Goal: Task Accomplishment & Management: Complete application form

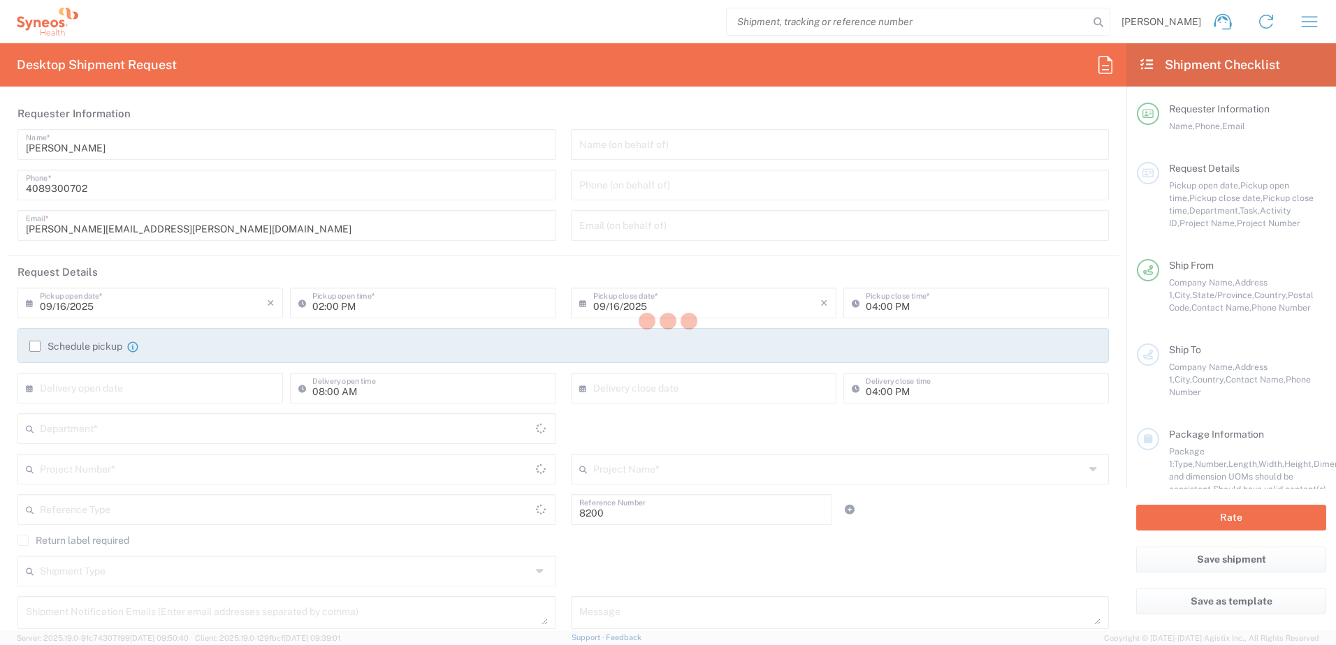
type input "Department"
type input "[US_STATE]"
type input "[GEOGRAPHIC_DATA]"
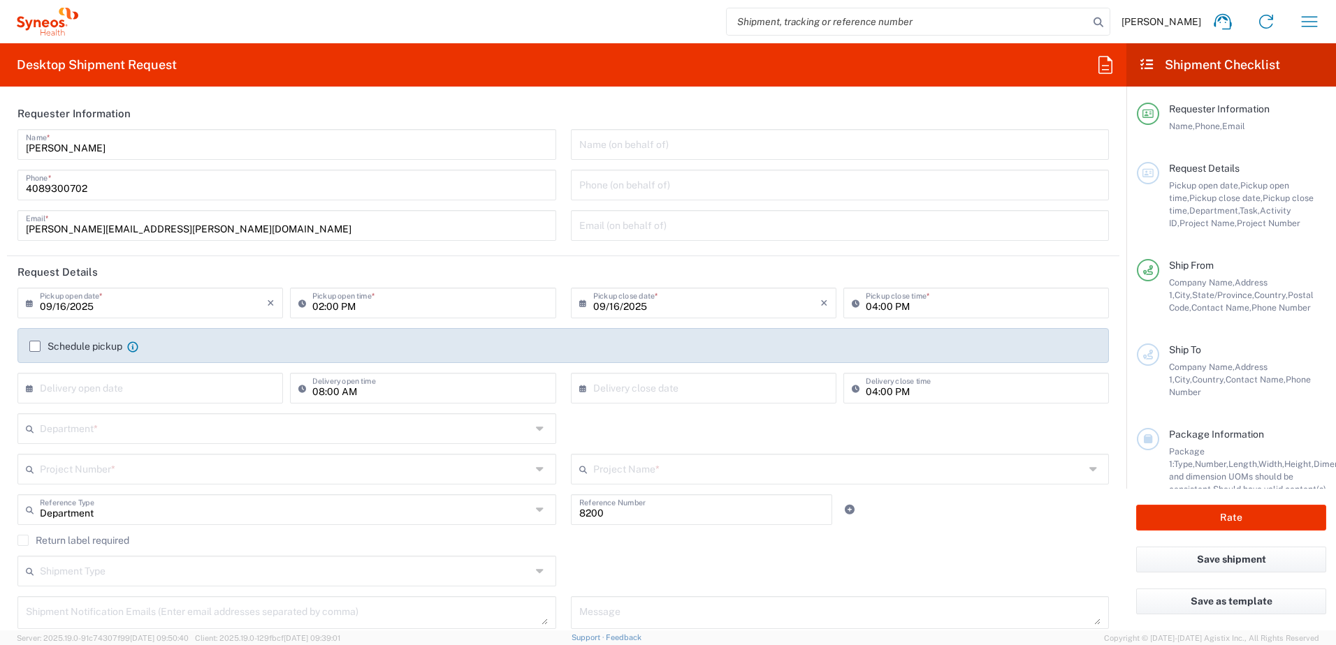
type input "Syneos Health, LLC-[GEOGRAPHIC_DATA] [GEOGRAPHIC_DATA] [GEOGRAPHIC_DATA]"
click at [114, 304] on input "09/16/2025" at bounding box center [153, 302] width 227 height 24
click at [150, 407] on span "17" at bounding box center [153, 410] width 21 height 20
type input "09/17/2025"
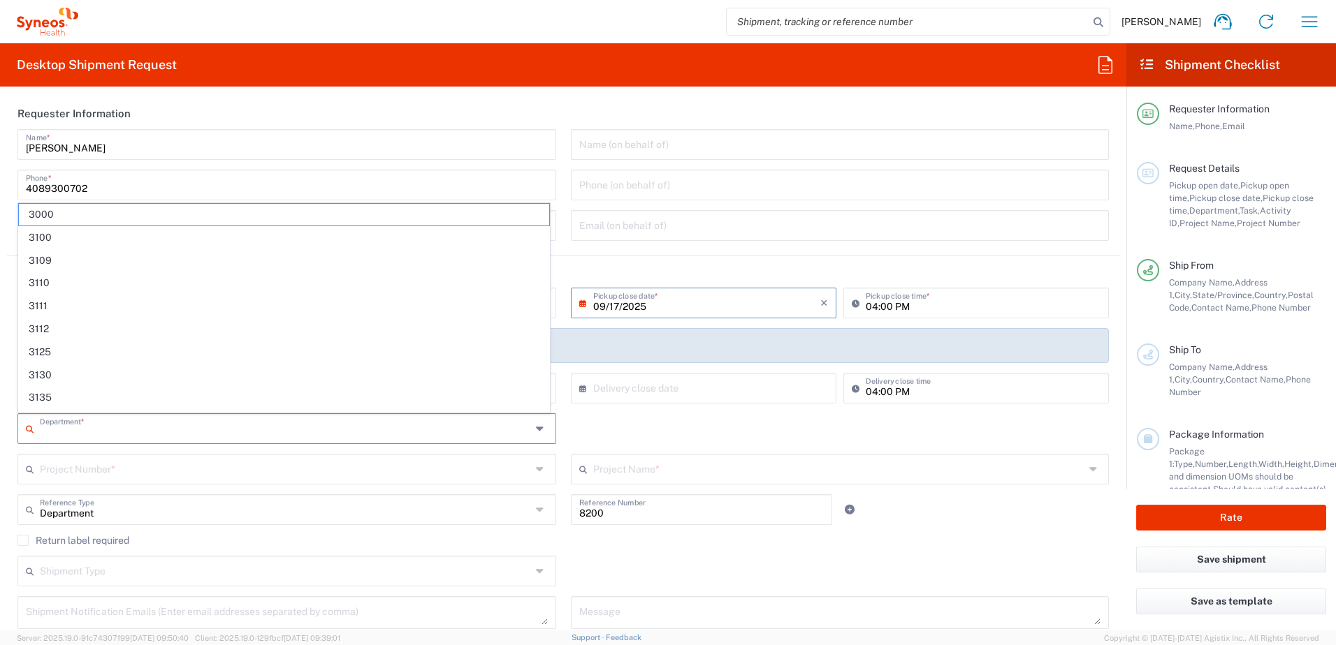
click at [56, 425] on input "text" at bounding box center [285, 428] width 491 height 24
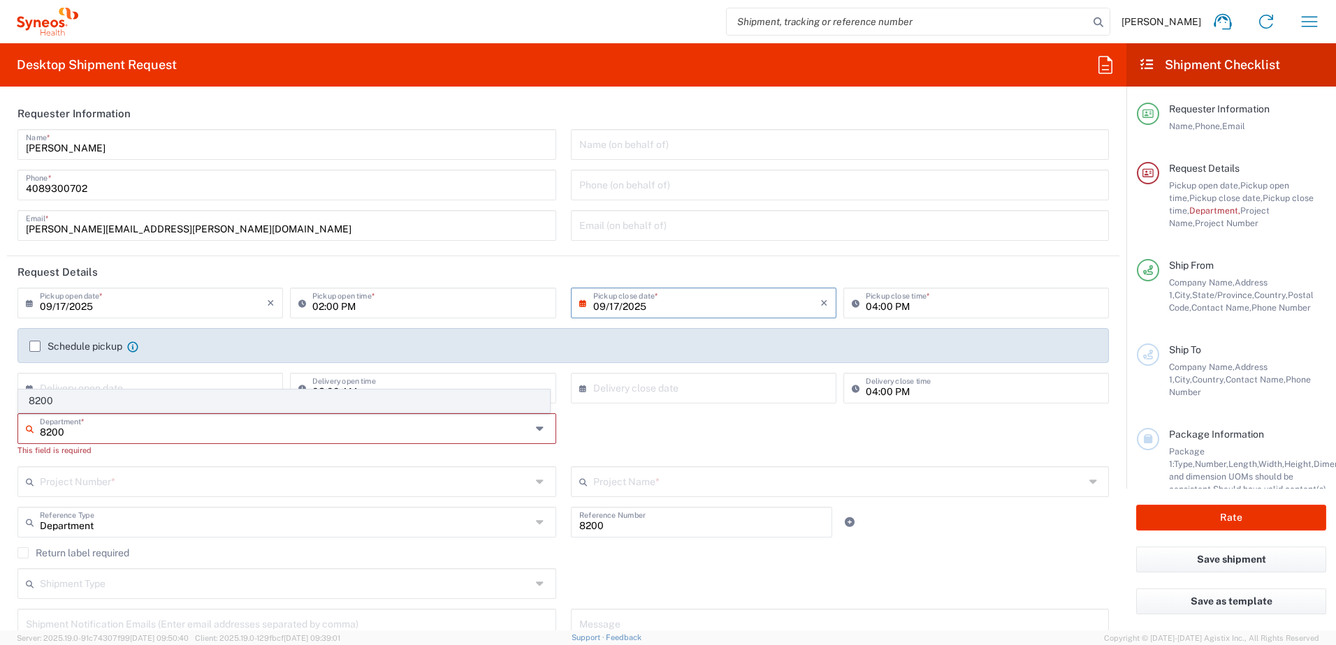
type input "8200"
click at [106, 399] on span "8200" at bounding box center [284, 402] width 530 height 22
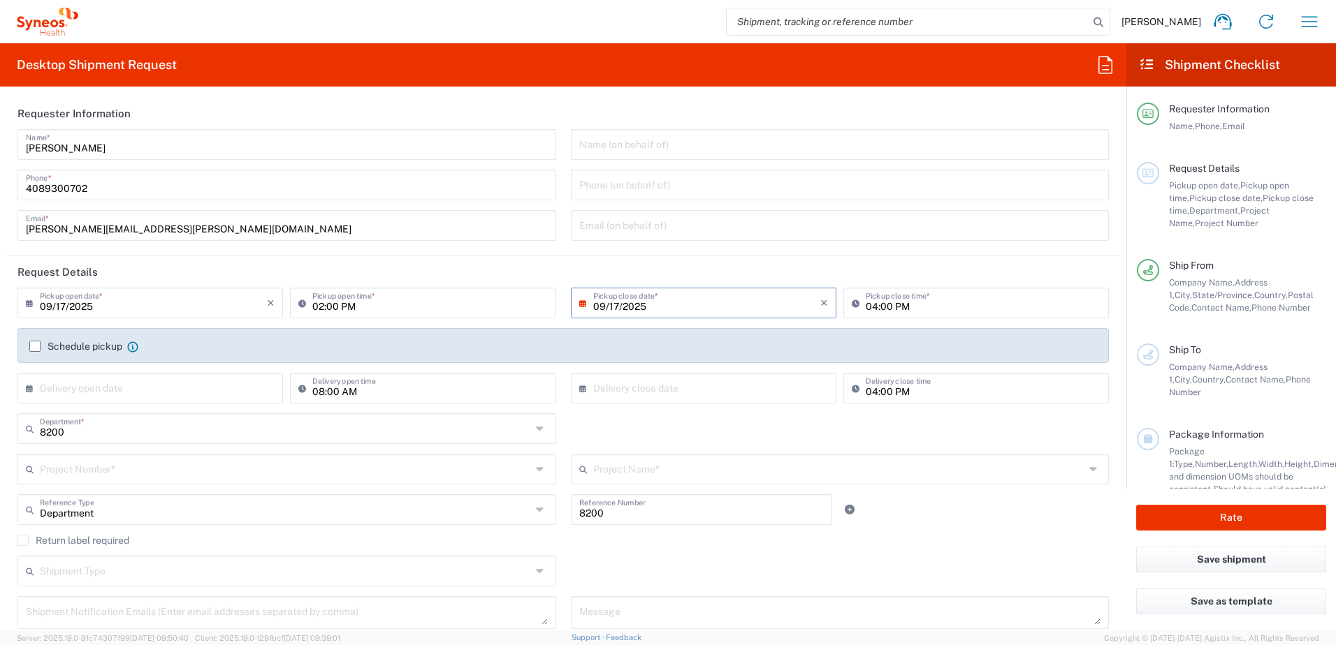
click at [108, 467] on input "text" at bounding box center [285, 468] width 491 height 24
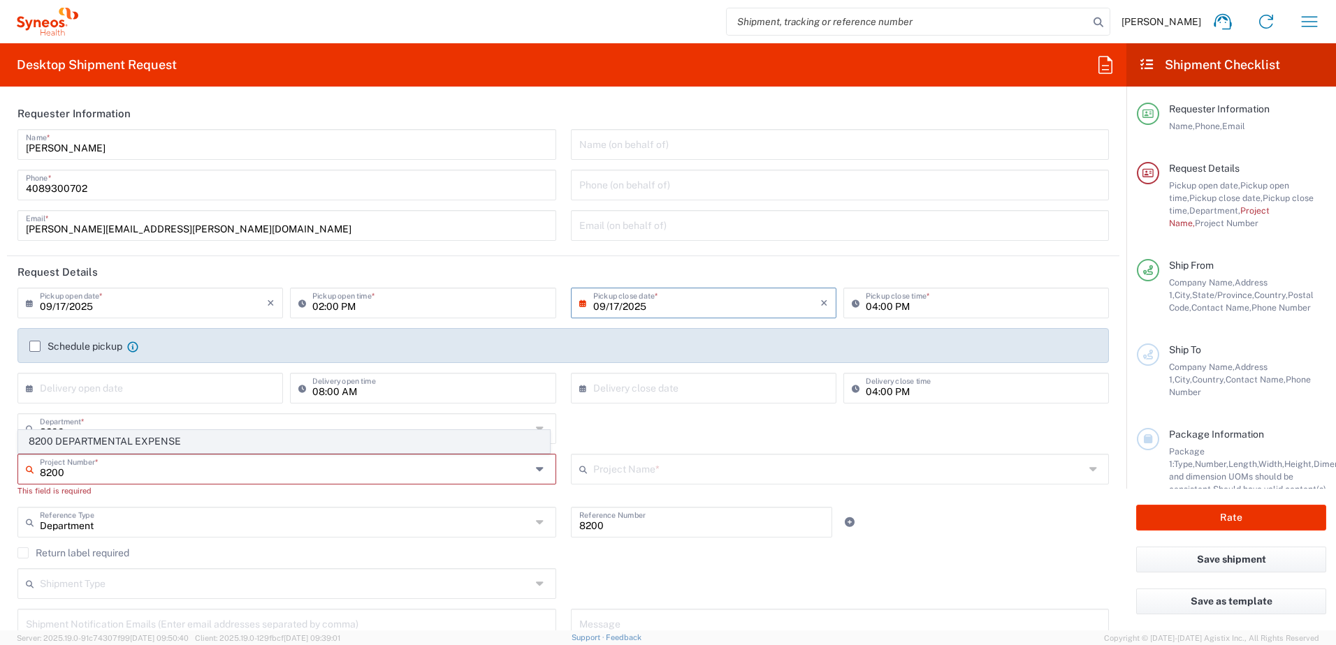
click at [114, 437] on span "8200 DEPARTMENTAL EXPENSE" at bounding box center [284, 442] width 530 height 22
type input "8200 DEPARTMENTAL EXPENSE"
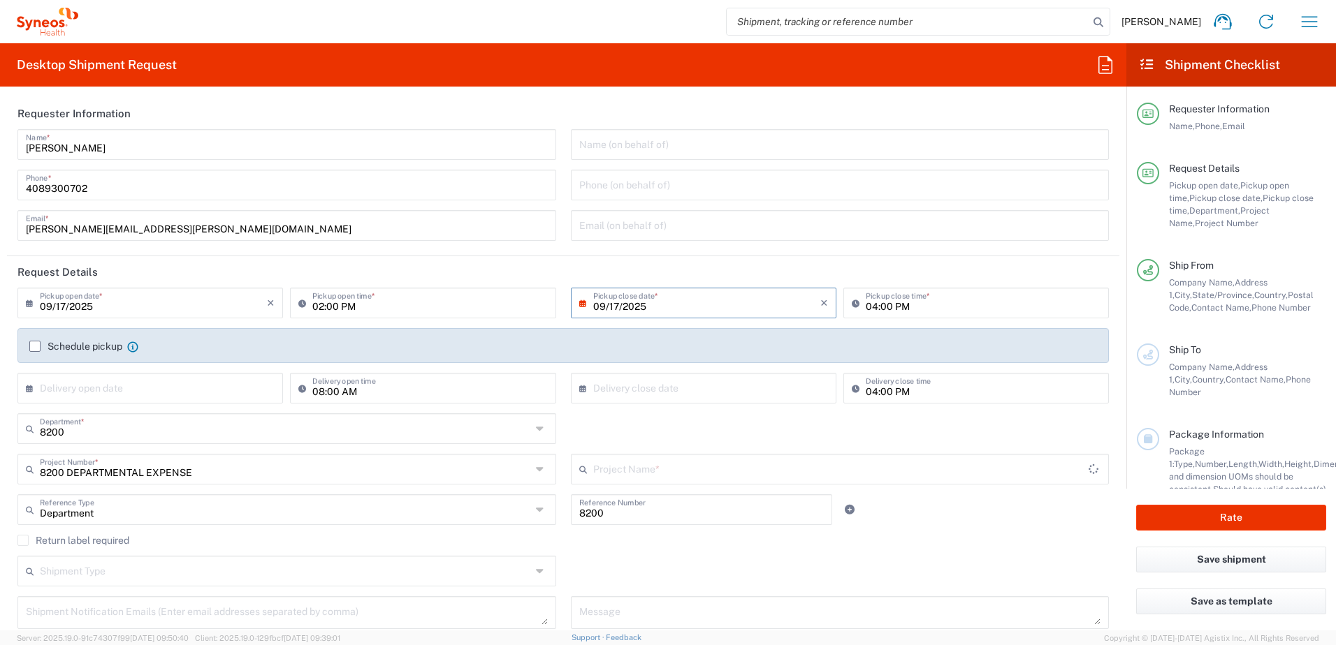
type input "8200 DEPARTMENTAL EXPENSE"
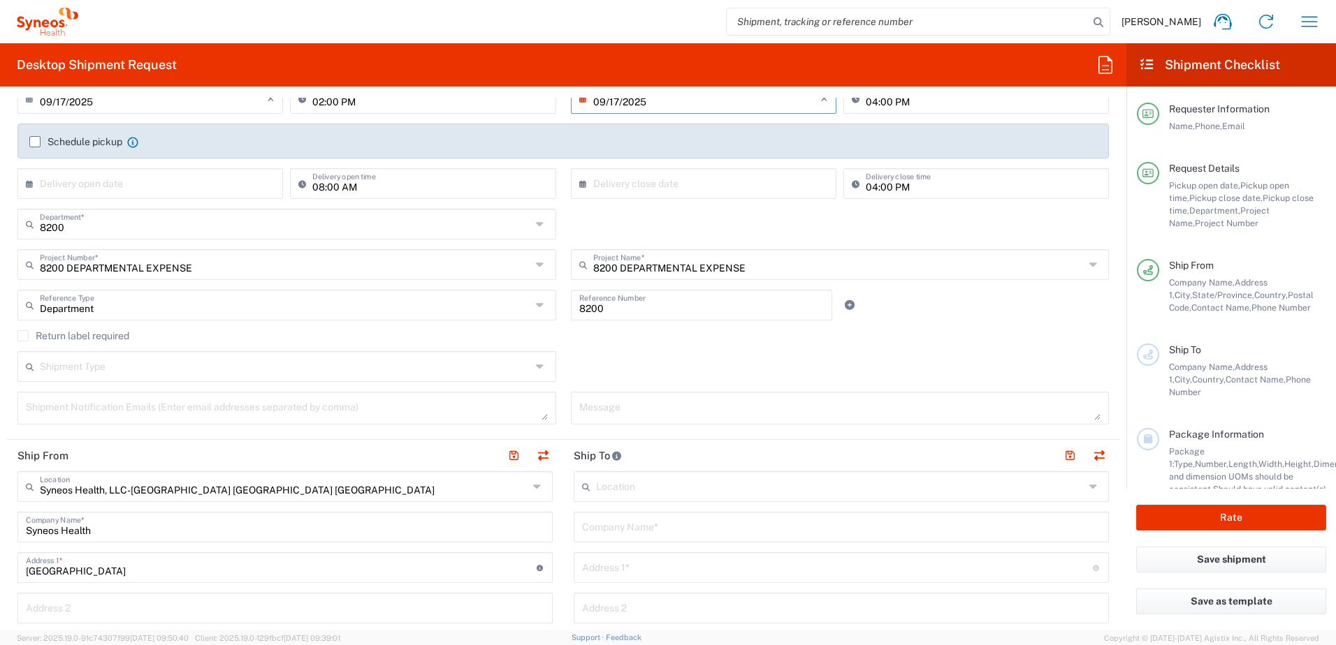
scroll to position [279, 0]
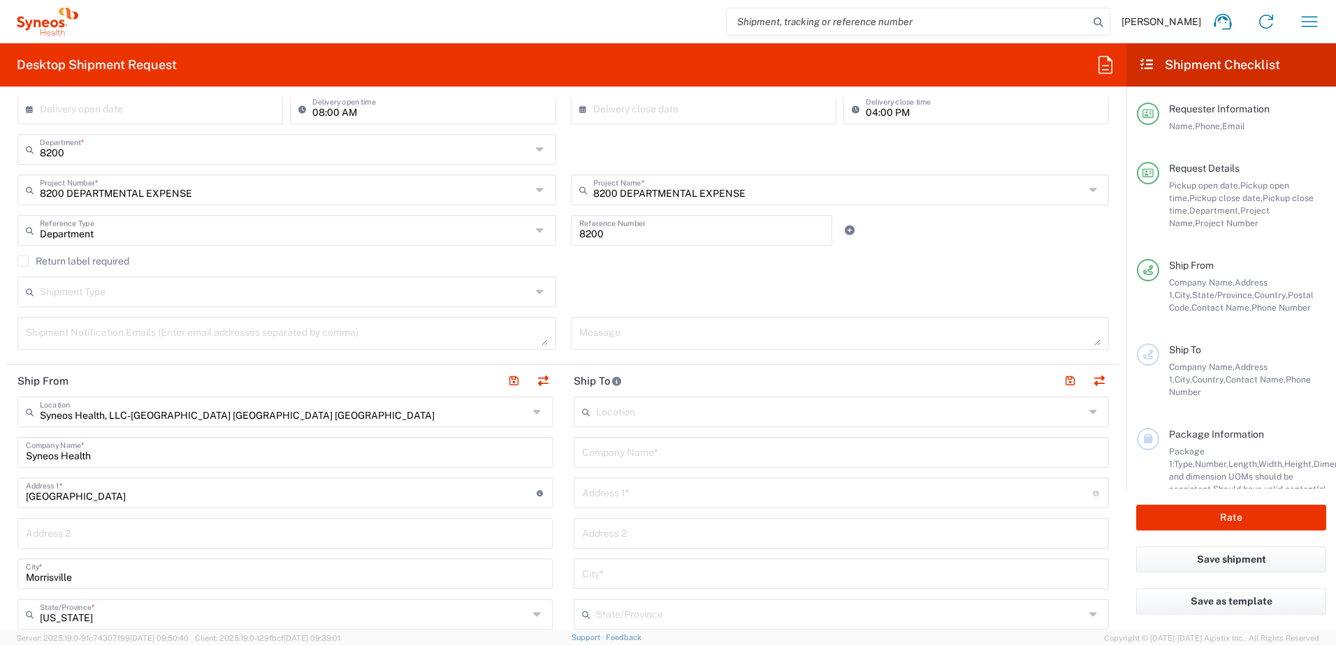
click at [527, 411] on div "Syneos Health, LLC-[GEOGRAPHIC_DATA] [GEOGRAPHIC_DATA] [GEOGRAPHIC_DATA] Locati…" at bounding box center [284, 412] width 535 height 31
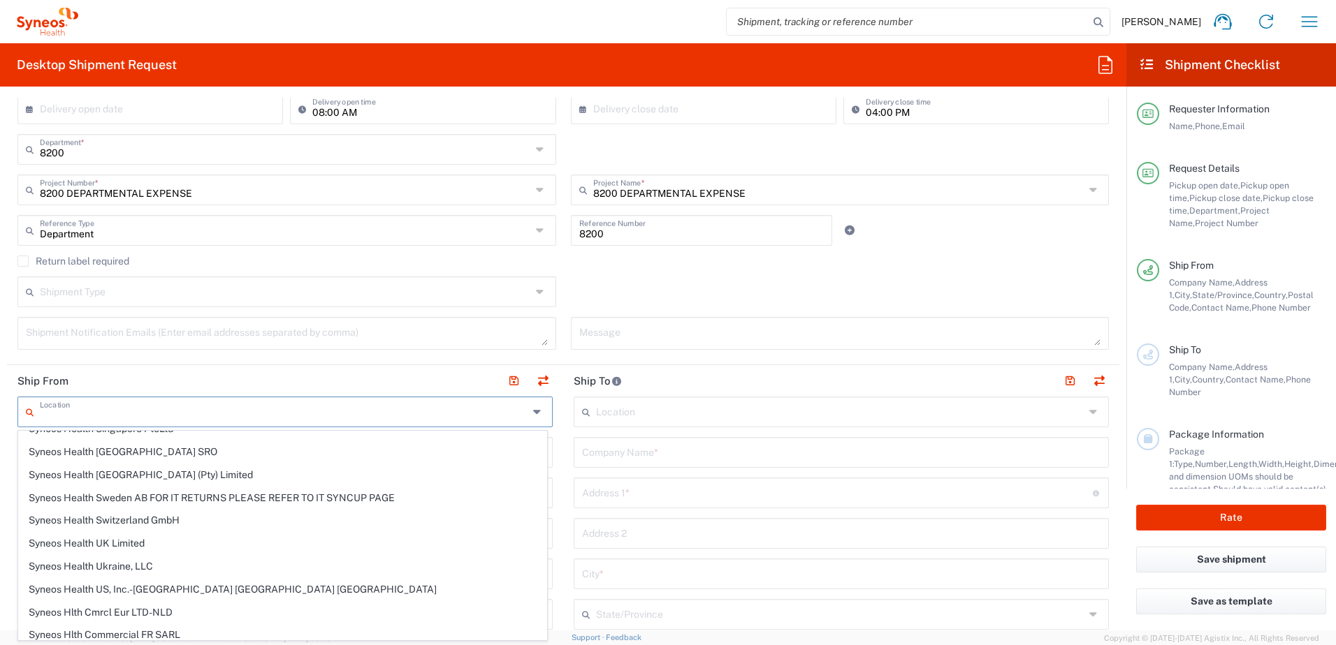
scroll to position [2305, 0]
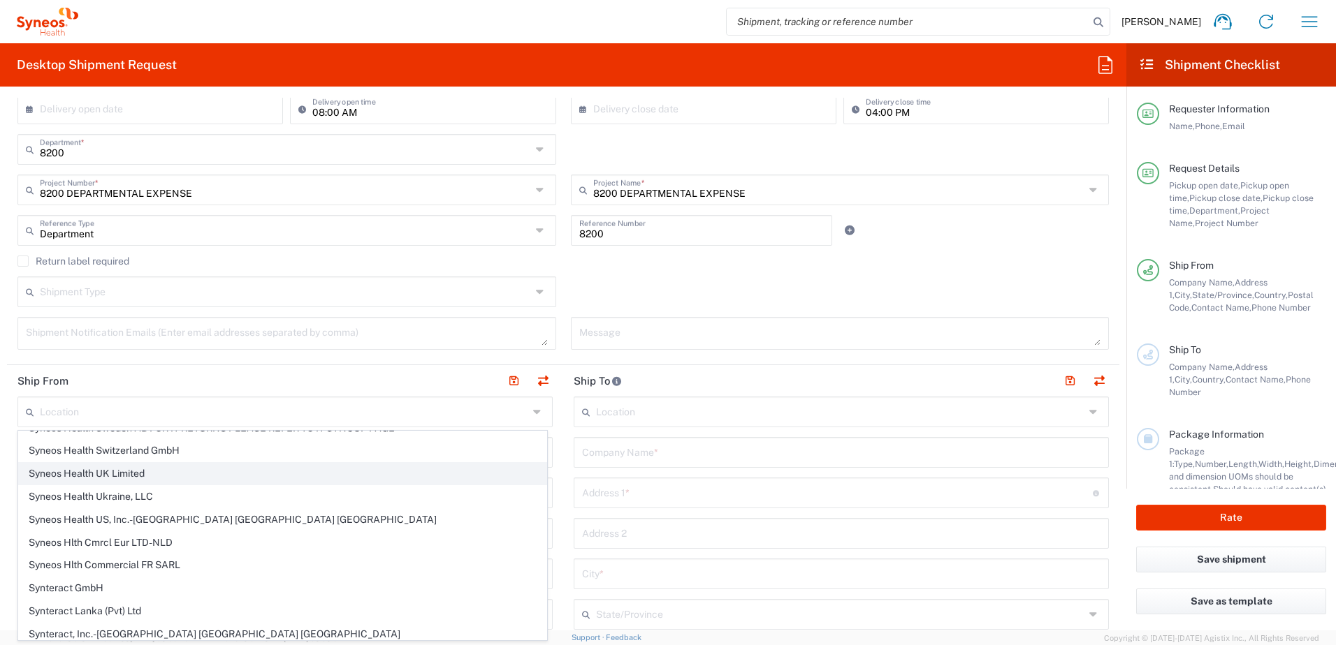
click at [411, 469] on span "Syneos Health UK Limited" at bounding box center [282, 474] width 527 height 22
type input "Syneos Health UK Limited"
type input "[STREET_ADDRESS],"
type input "[GEOGRAPHIC_DATA]"
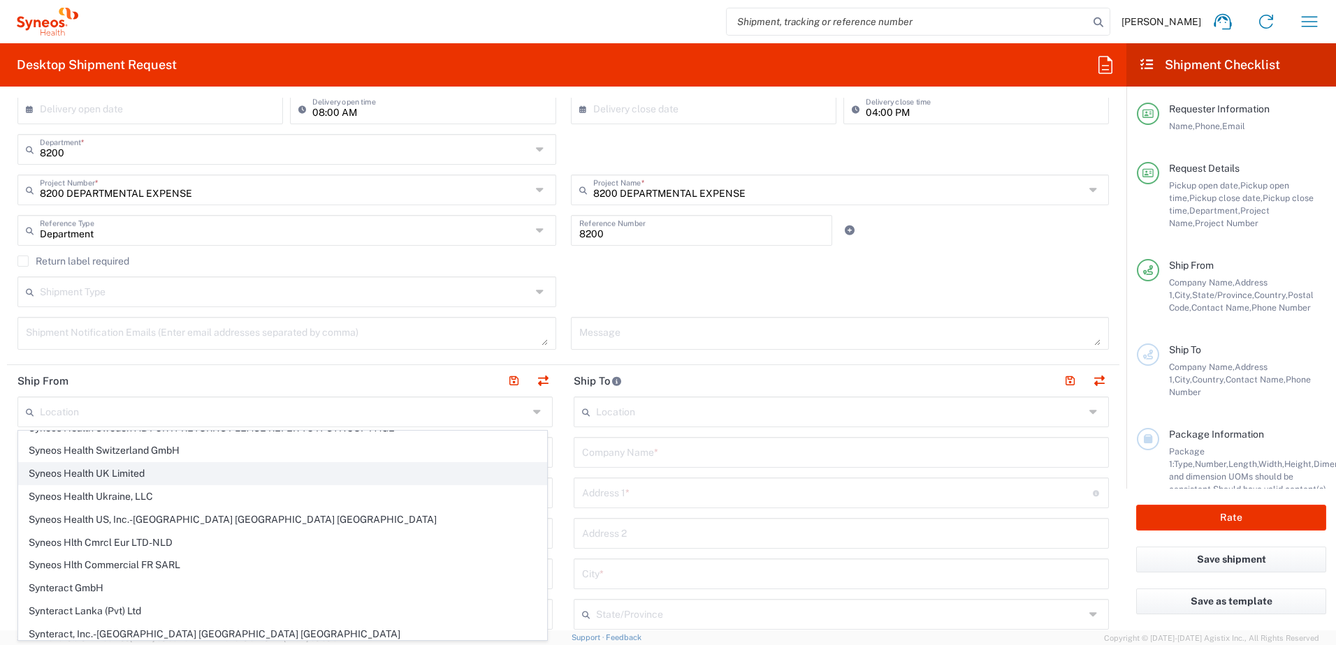
type input "[GEOGRAPHIC_DATA]"
type input "GU14 7BF"
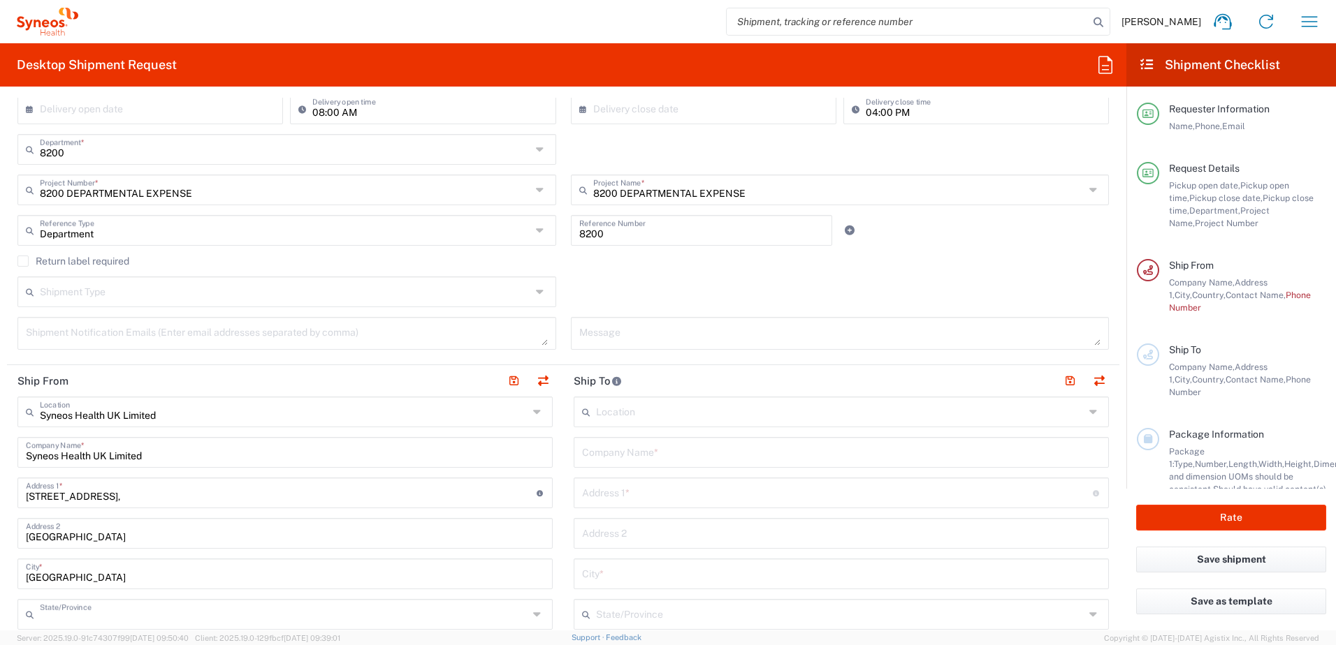
type input "[GEOGRAPHIC_DATA]"
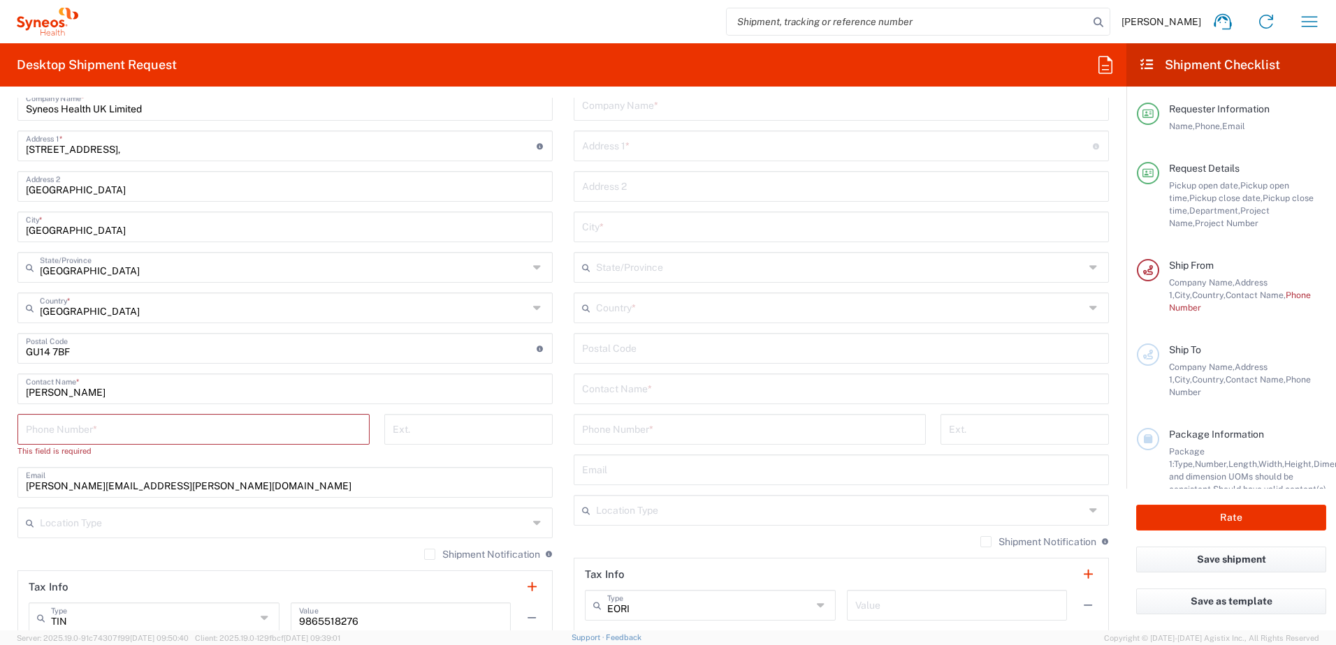
scroll to position [629, 0]
click at [161, 430] on input "tel" at bounding box center [193, 426] width 335 height 24
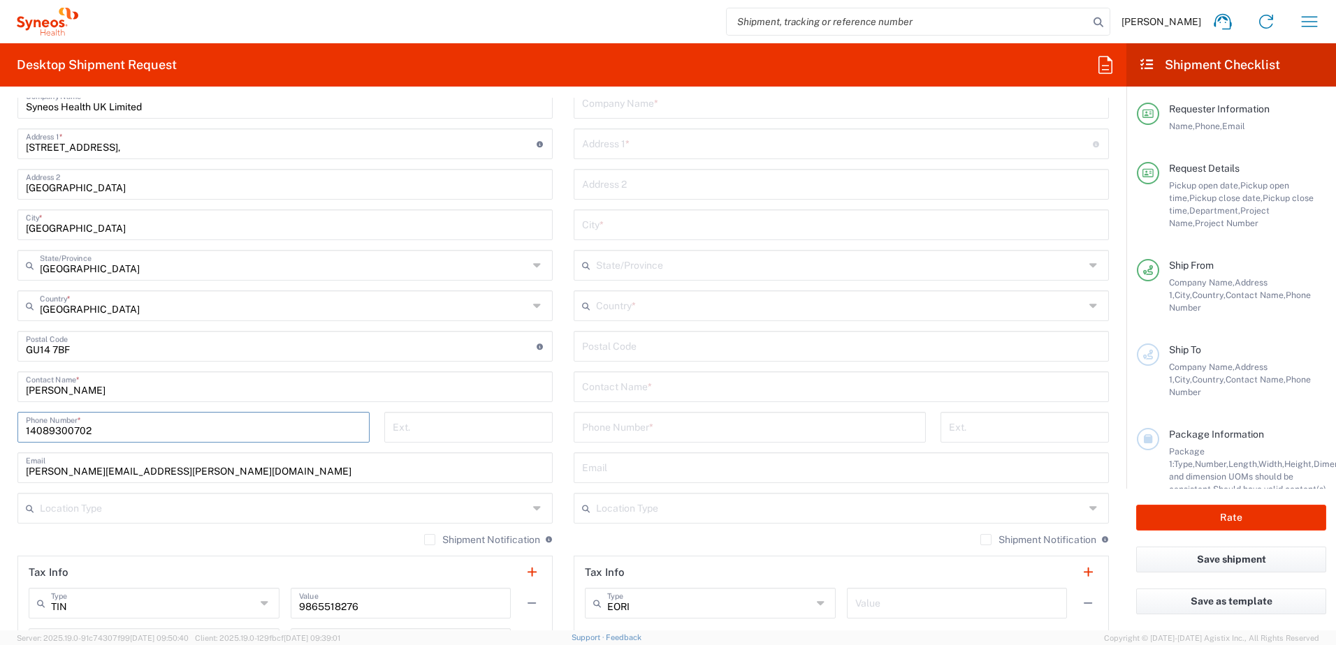
type input "14089300702"
click at [138, 518] on input "text" at bounding box center [284, 507] width 488 height 24
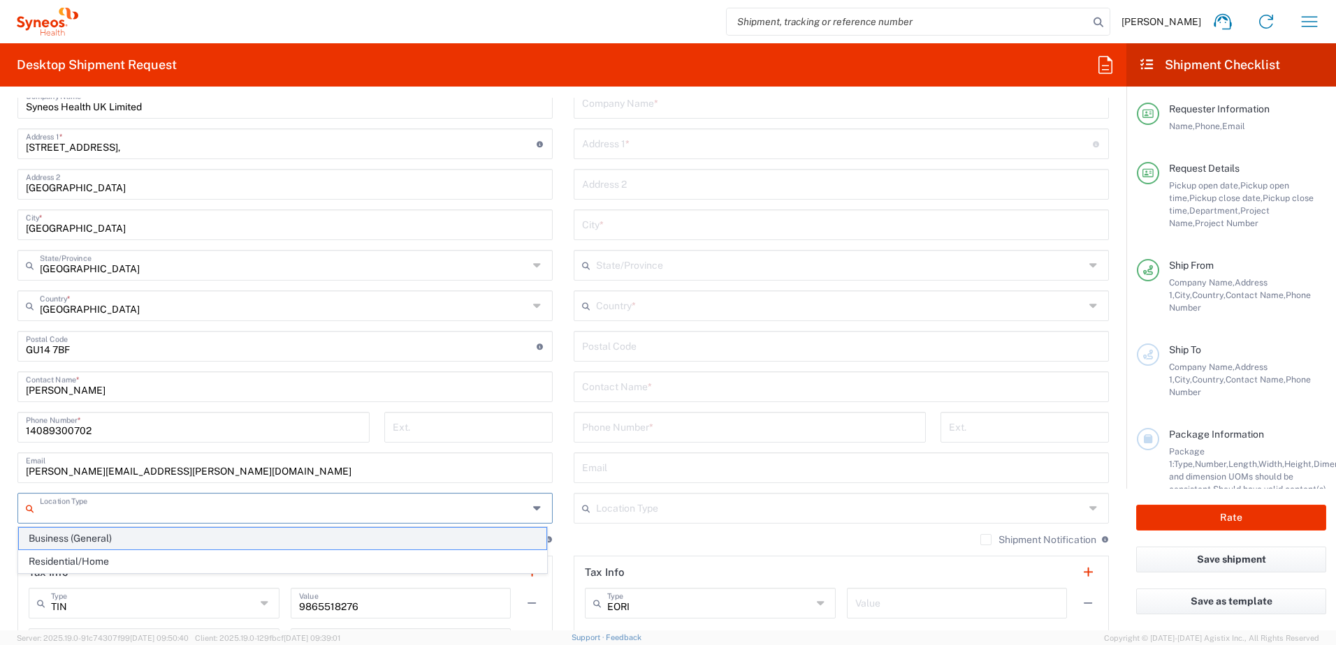
click at [136, 537] on span "Business (General)" at bounding box center [282, 539] width 527 height 22
type input "Business (General)"
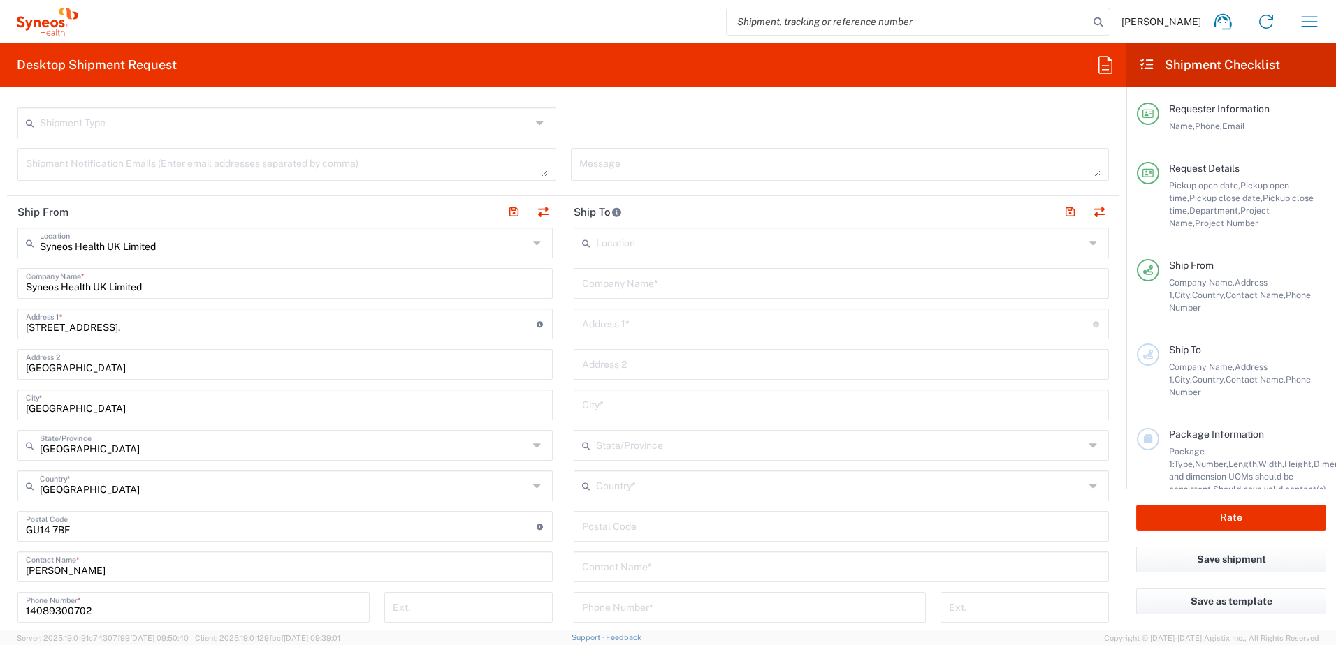
scroll to position [419, 0]
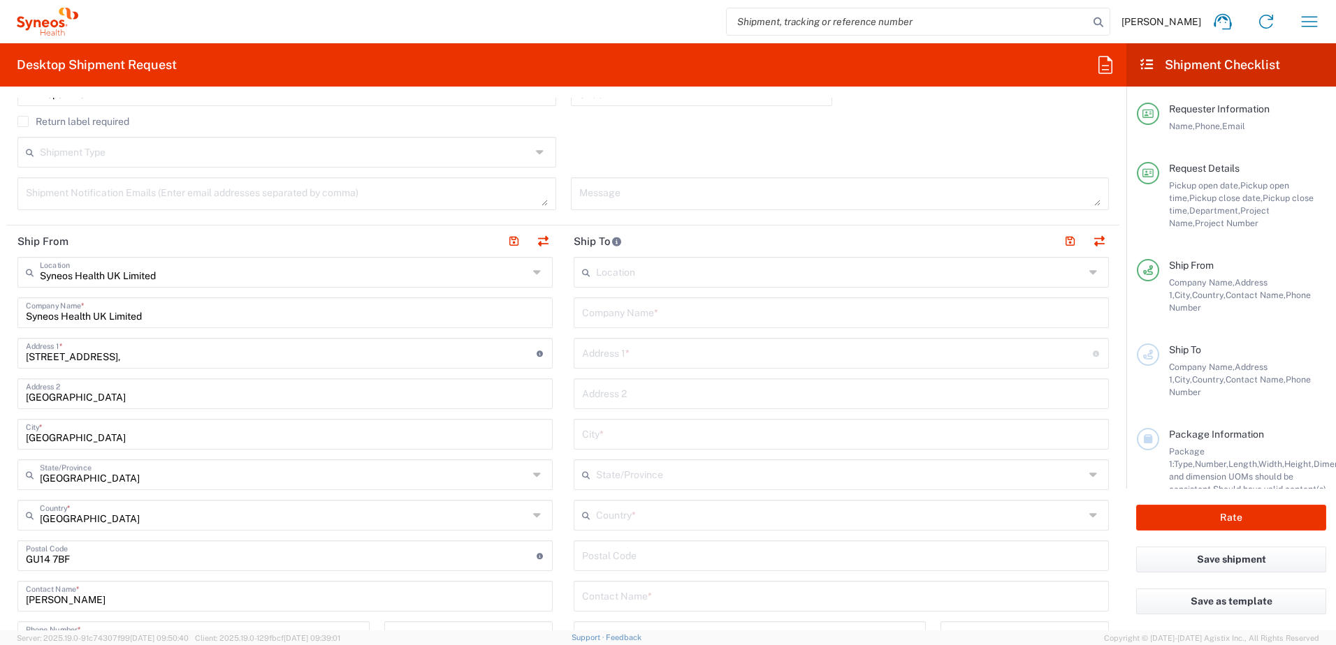
click at [636, 314] on input "text" at bounding box center [841, 312] width 518 height 24
type input "[PERSON_NAME]"
type input "[STREET_ADDRESS] Tayaran"
type input "C"
type input "N"
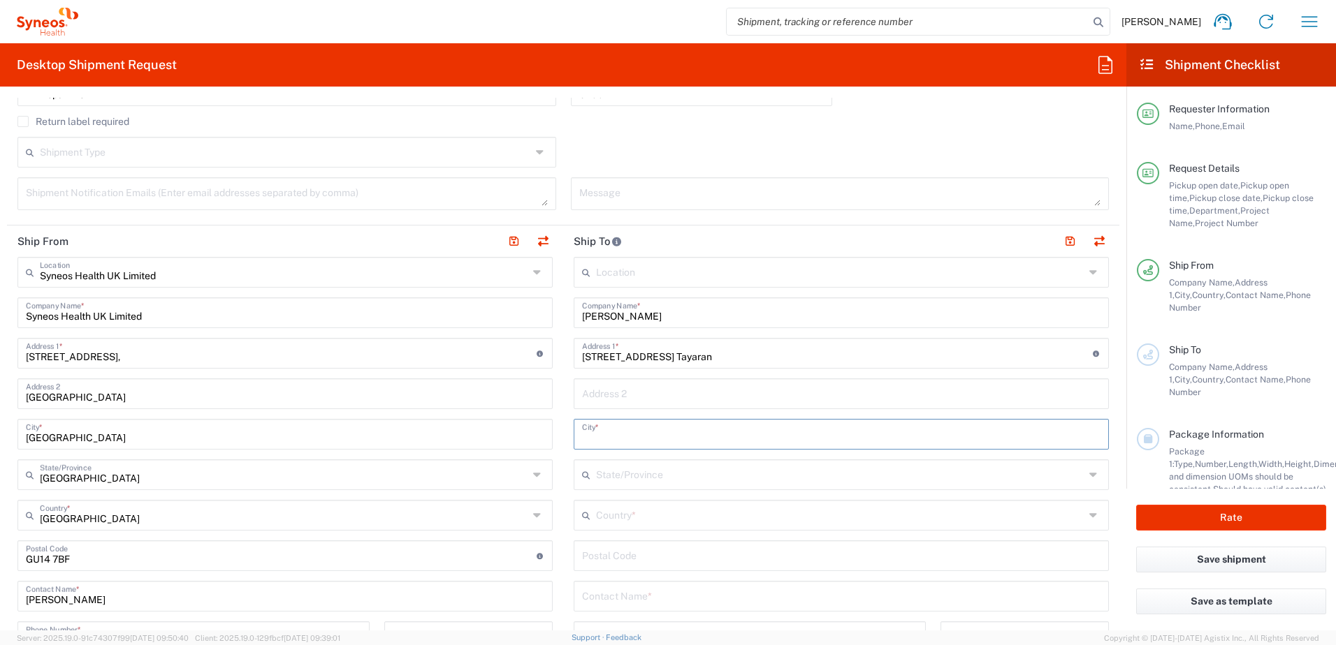
click at [663, 360] on input "[STREET_ADDRESS] Tayaran" at bounding box center [837, 352] width 511 height 24
type input "[GEOGRAPHIC_DATA]"
type input "01204744176"
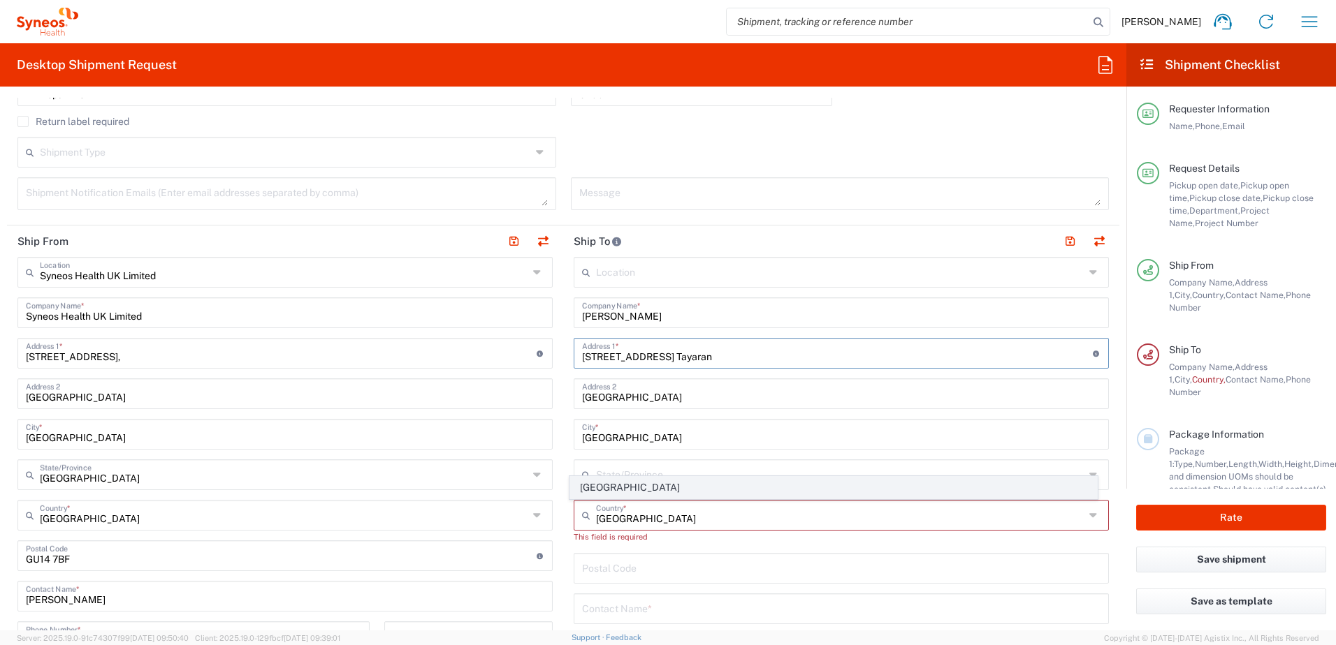
click at [594, 488] on span "[GEOGRAPHIC_DATA]" at bounding box center [833, 488] width 527 height 22
type input "Sender/Shipper"
type input "Delivery Duty Paid"
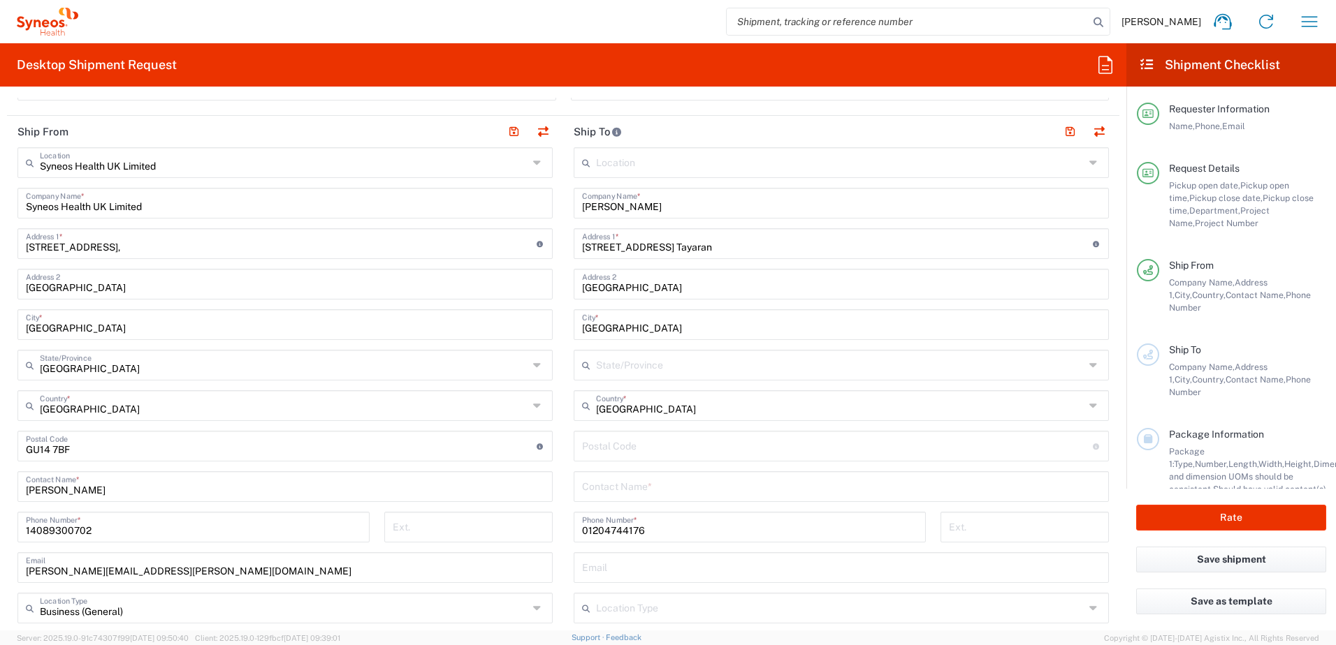
scroll to position [559, 0]
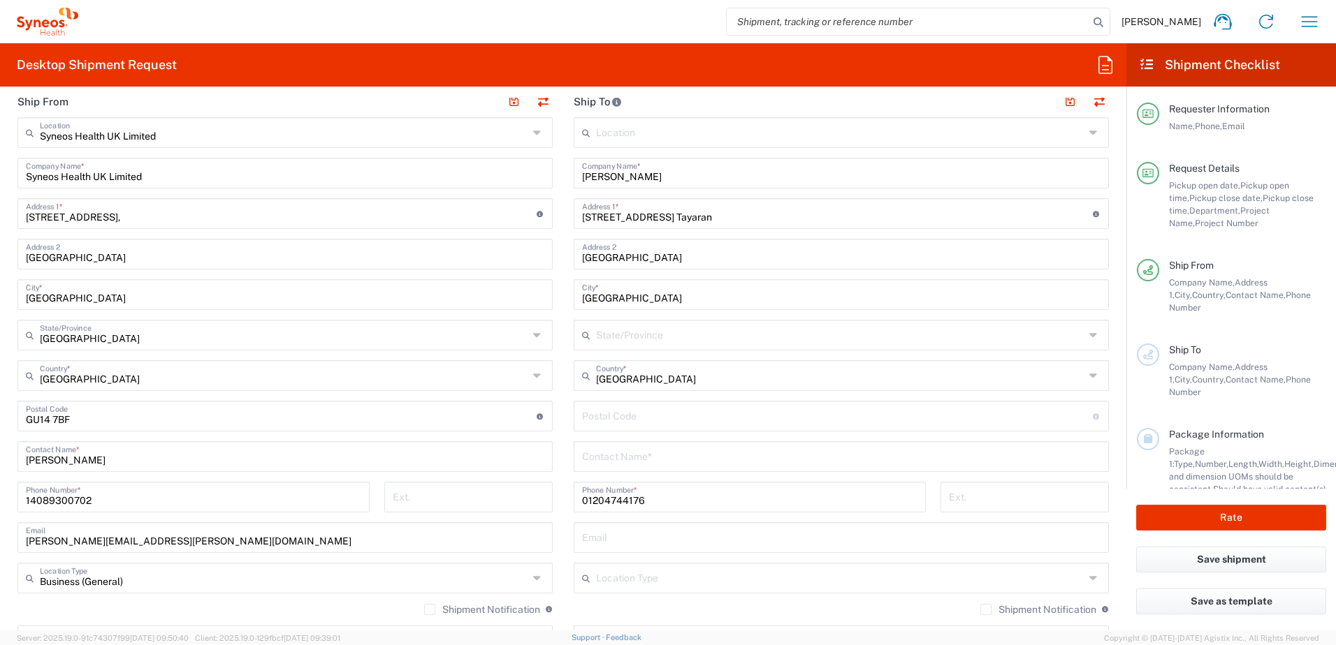
click at [642, 456] on input "text" at bounding box center [841, 456] width 518 height 24
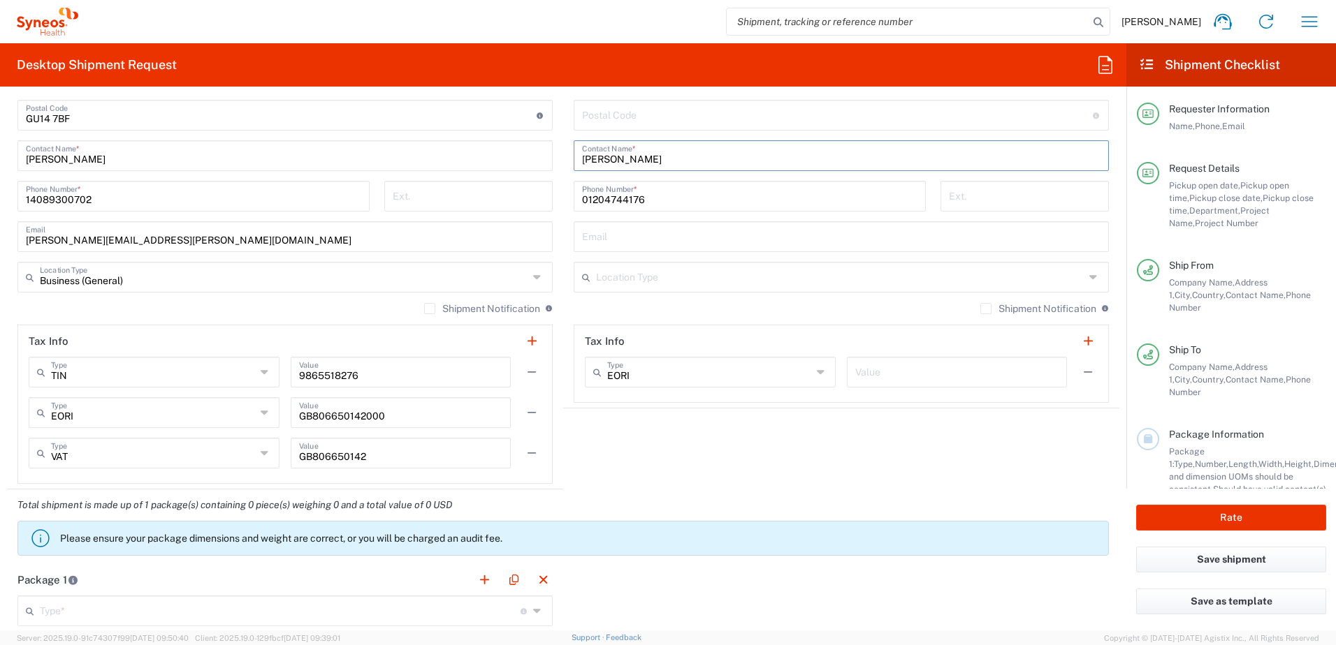
scroll to position [908, 0]
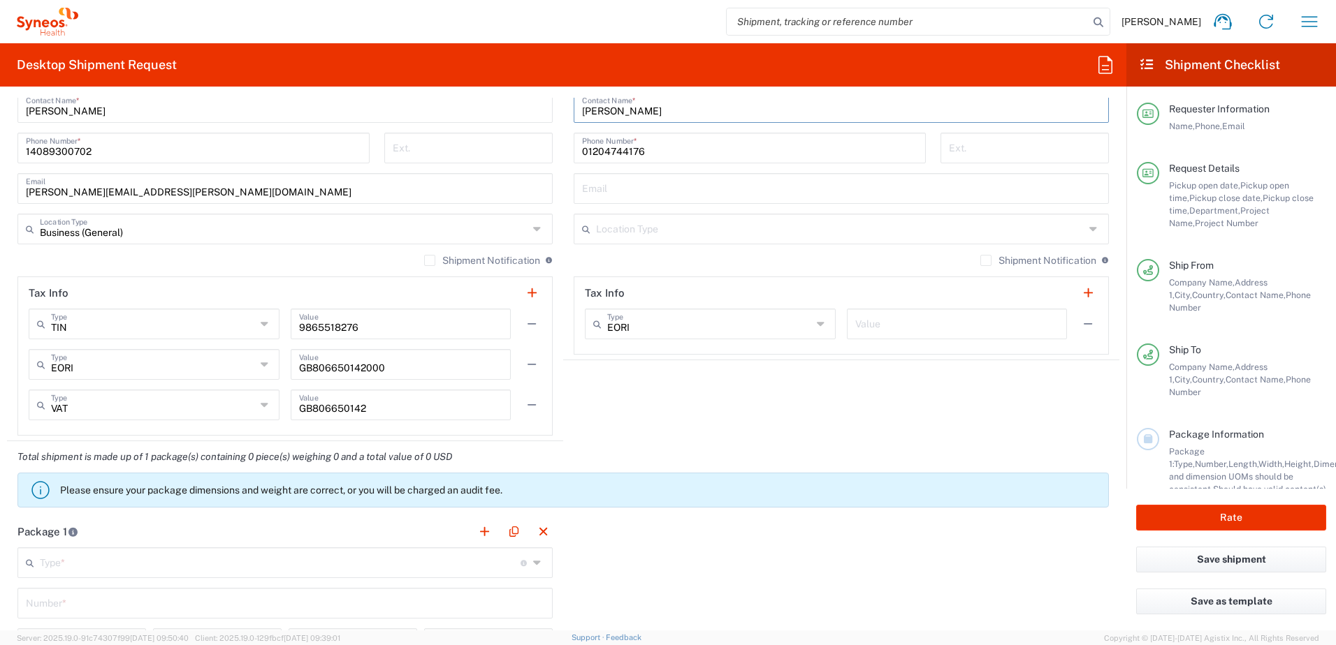
type input "[PERSON_NAME]"
drag, startPoint x: 297, startPoint y: 367, endPoint x: 381, endPoint y: 370, distance: 84.6
click at [381, 370] on input "GB806650142000" at bounding box center [400, 363] width 203 height 24
click at [868, 319] on input "text" at bounding box center [956, 323] width 203 height 24
paste input "GB806650142000"
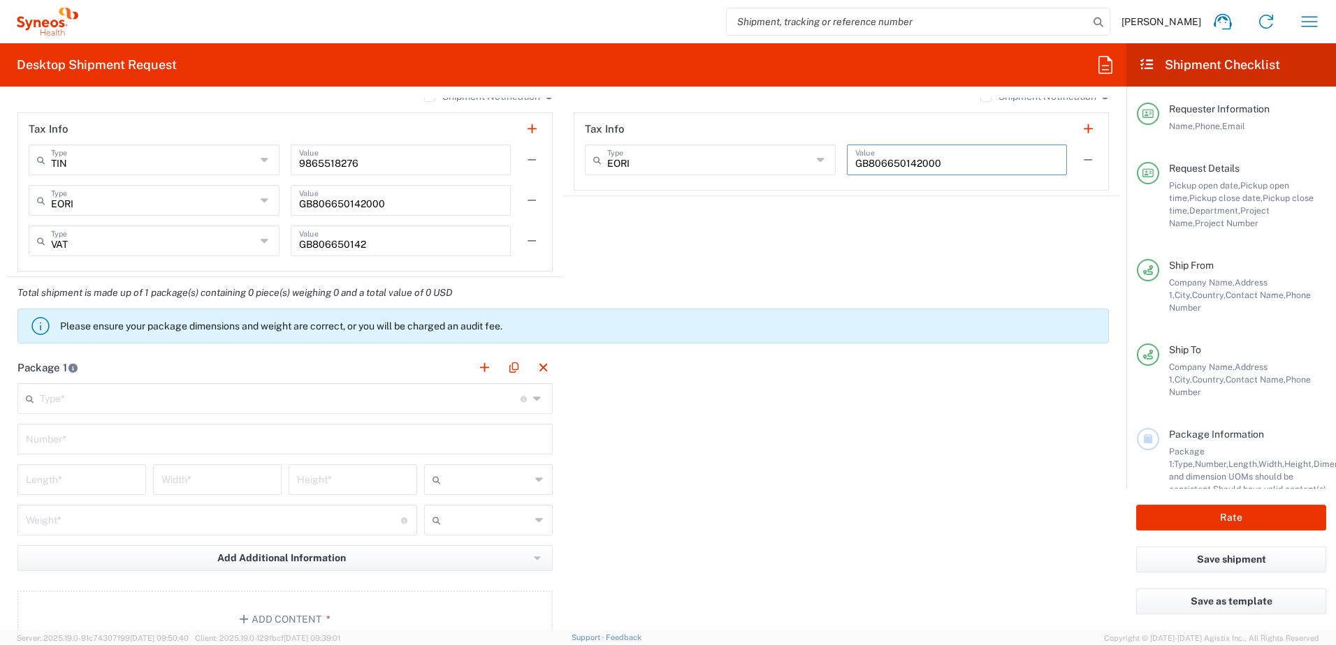
scroll to position [1118, 0]
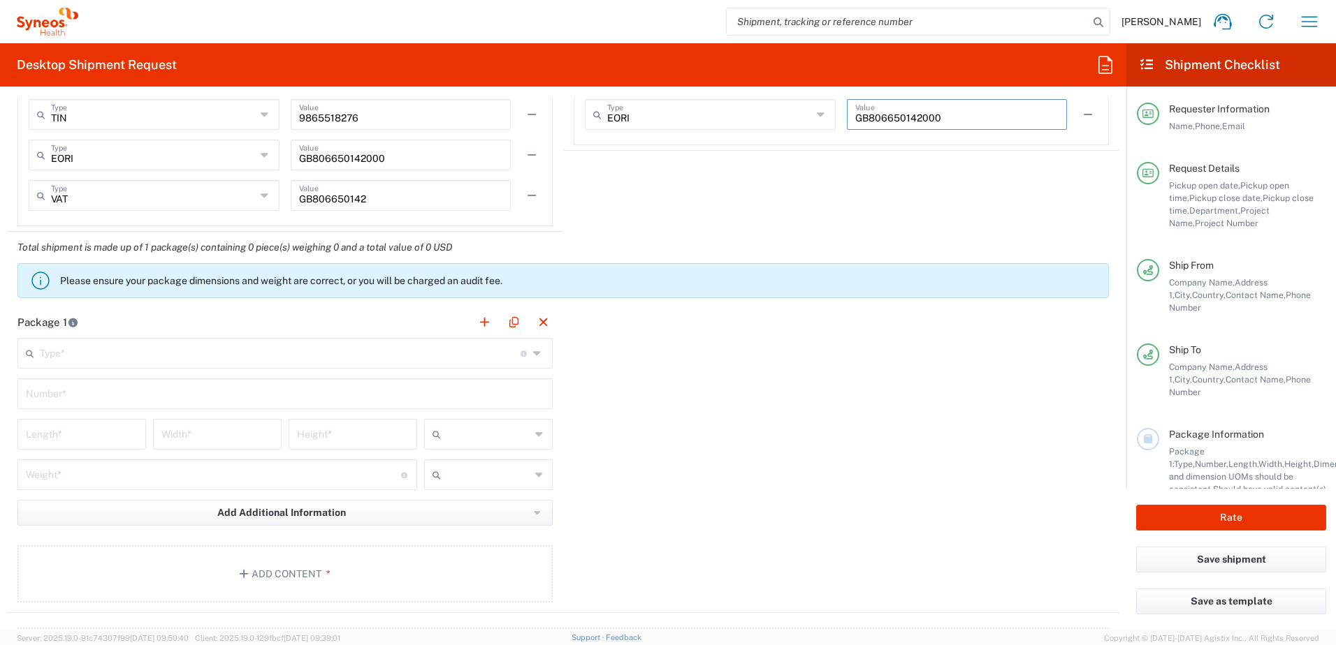
type input "GB806650142000"
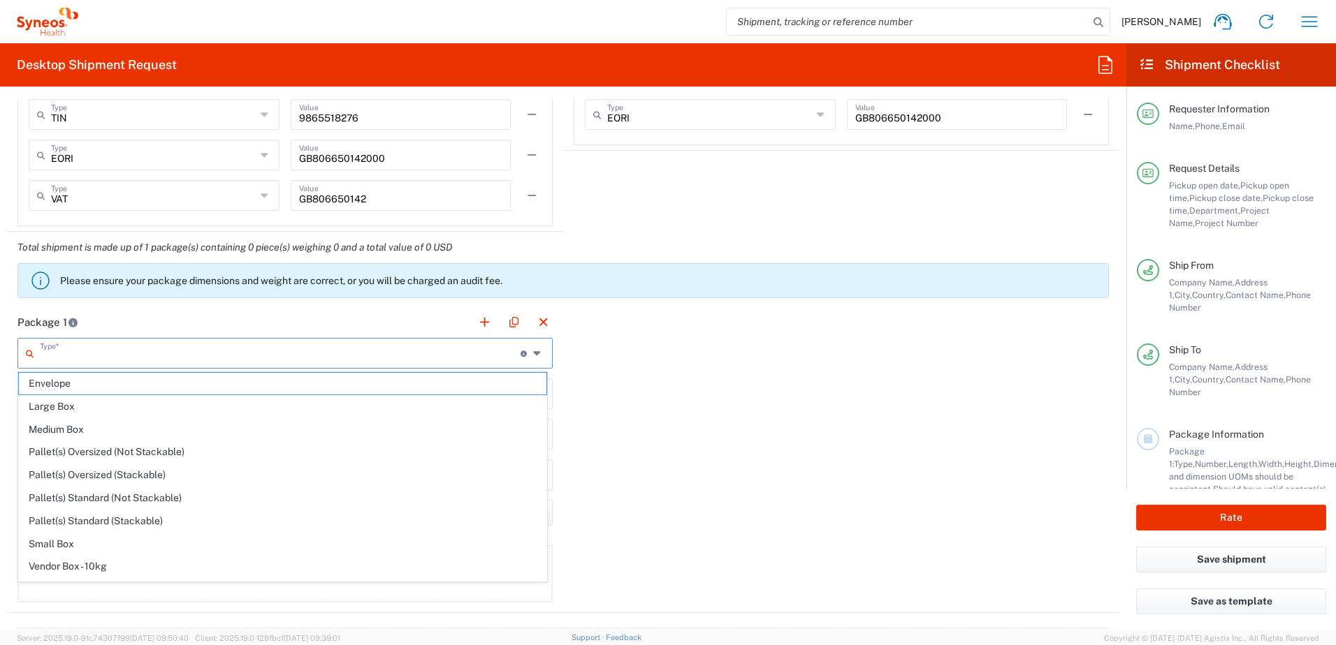
click at [91, 349] on input "text" at bounding box center [280, 352] width 481 height 24
click at [87, 386] on span "Envelope" at bounding box center [282, 384] width 527 height 22
type input "Envelope"
type input "1"
type input "9.5"
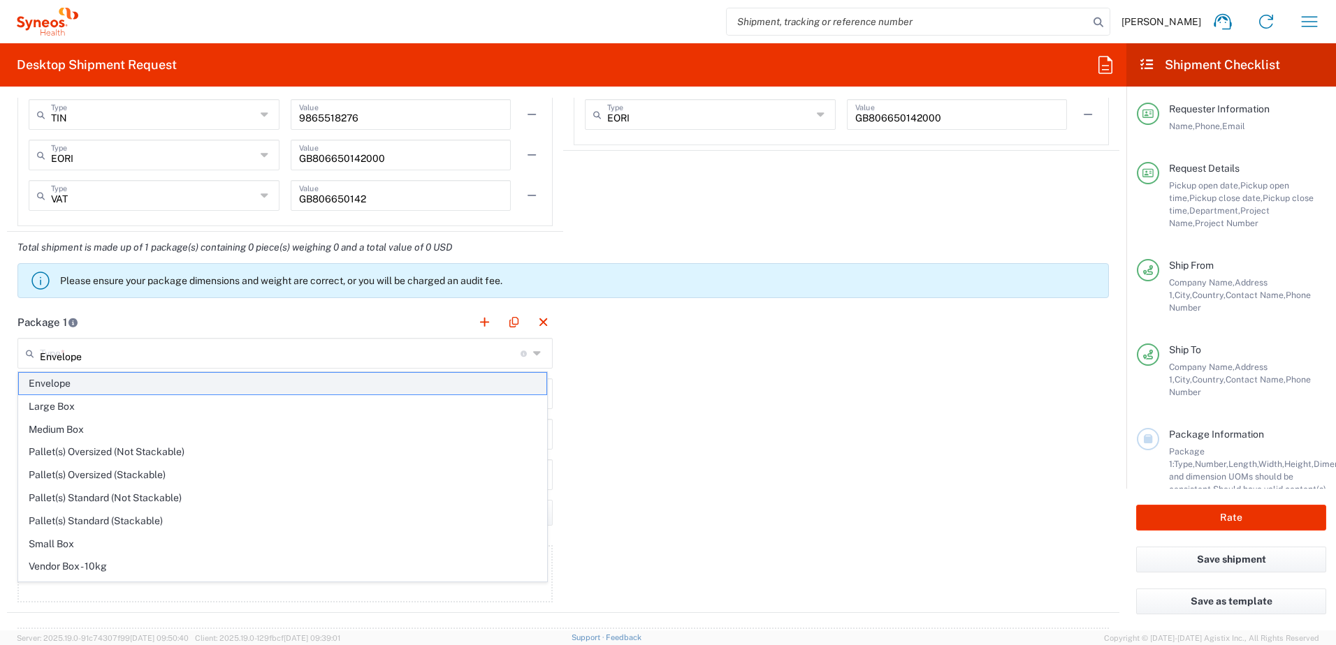
type input "12.5"
type input "0.25"
type input "in"
type input "0.45"
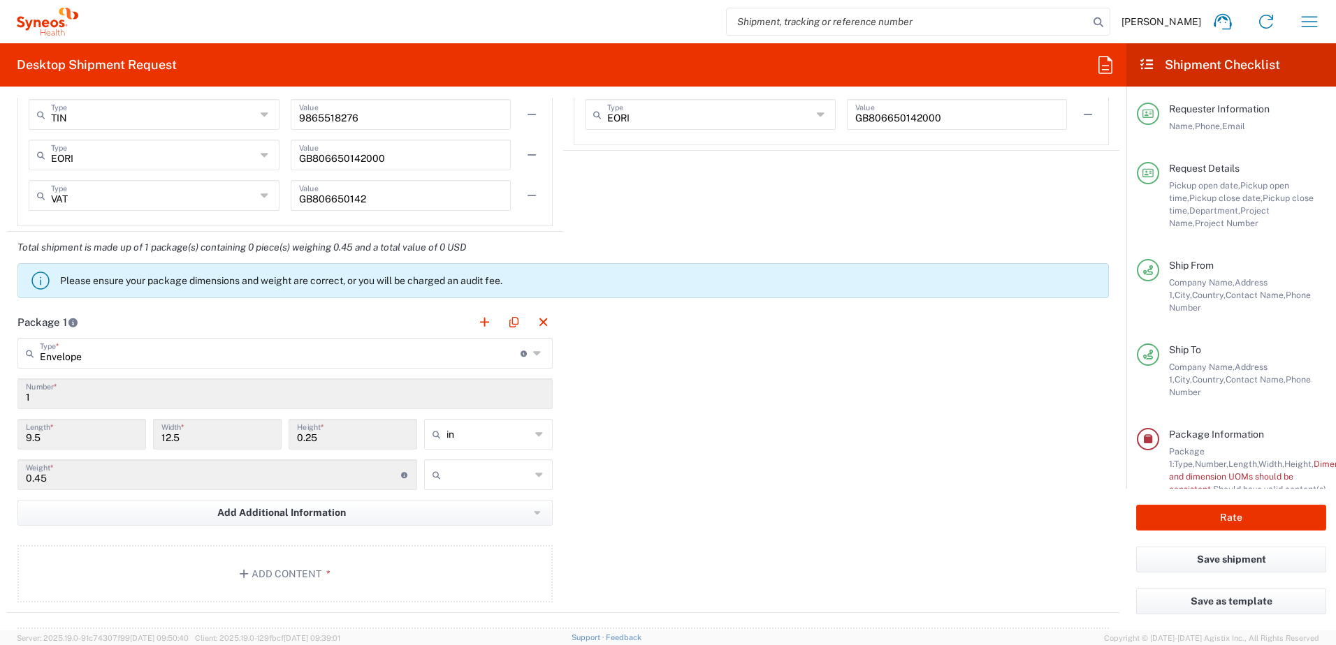
click at [479, 472] on input "text" at bounding box center [488, 475] width 84 height 22
click at [472, 529] on span "lbs" at bounding box center [483, 529] width 124 height 22
type input "lbs"
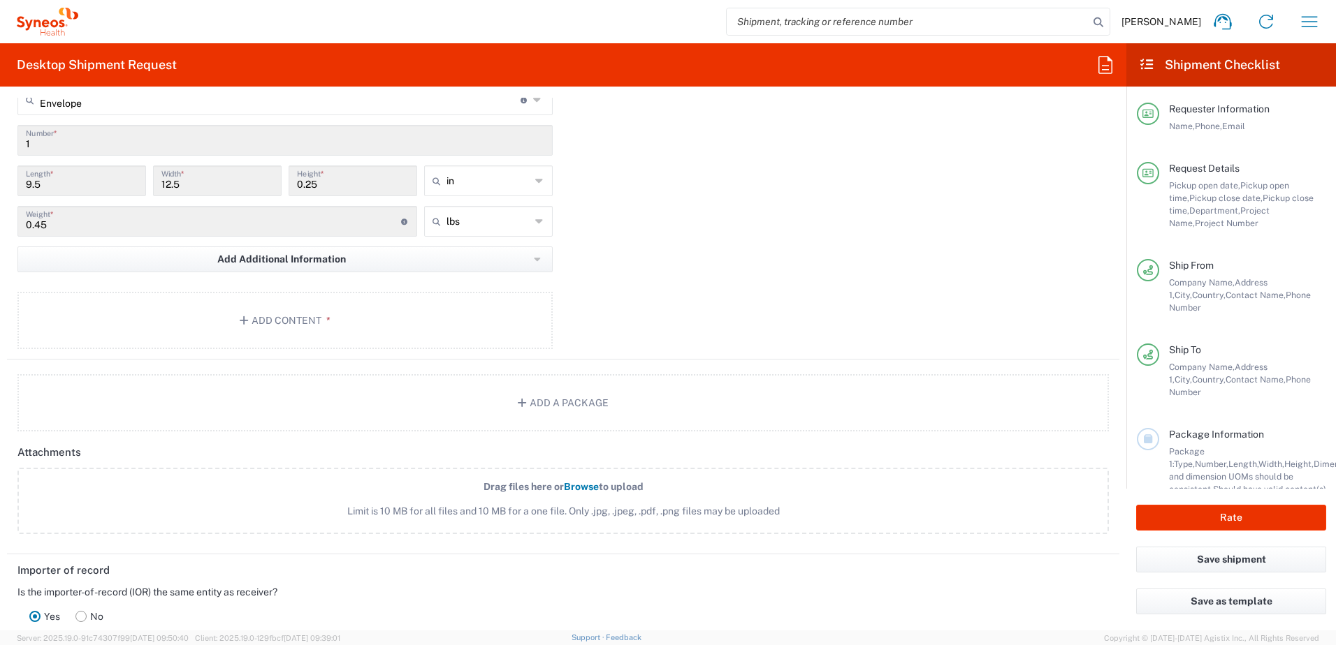
scroll to position [1467, 0]
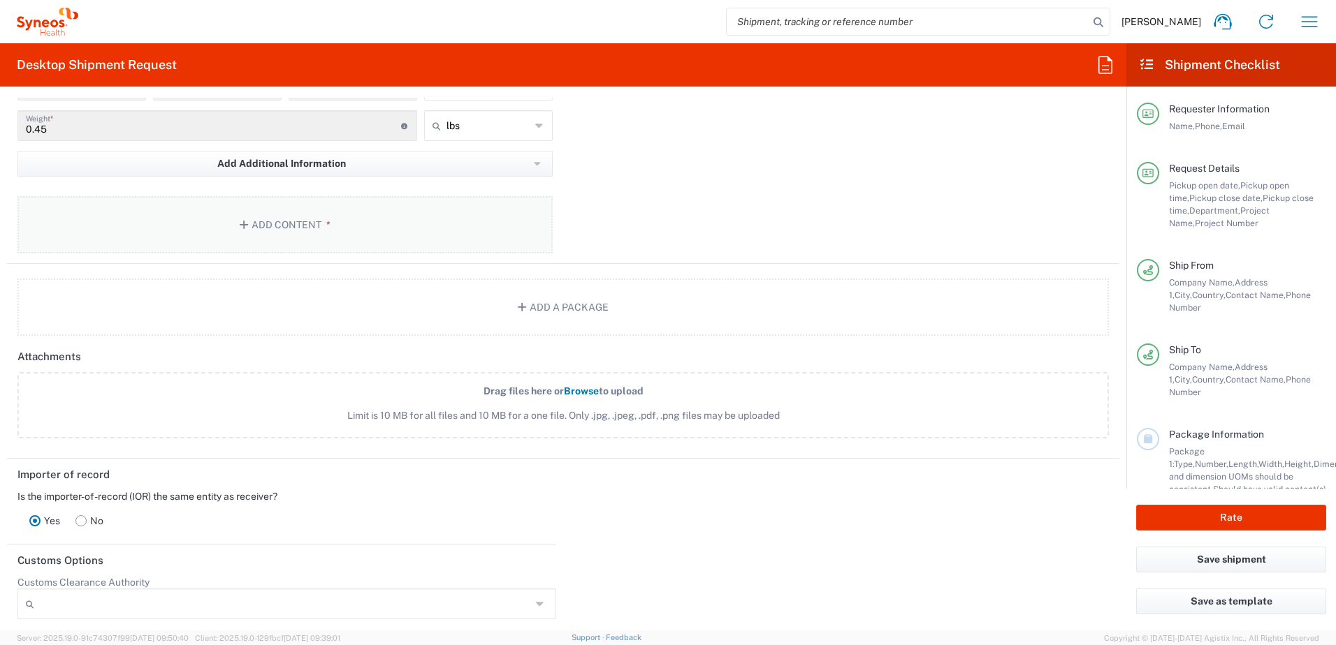
click at [272, 223] on button "Add Content *" at bounding box center [284, 224] width 535 height 57
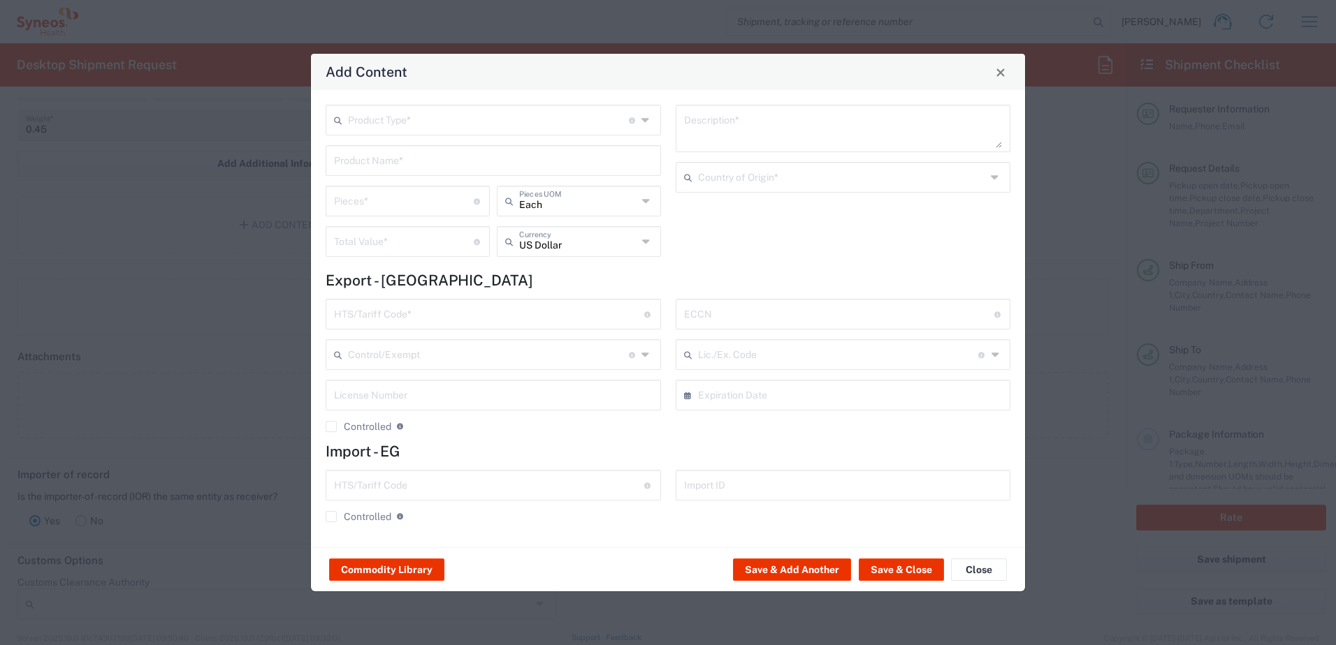
click at [430, 119] on input "text" at bounding box center [488, 119] width 281 height 24
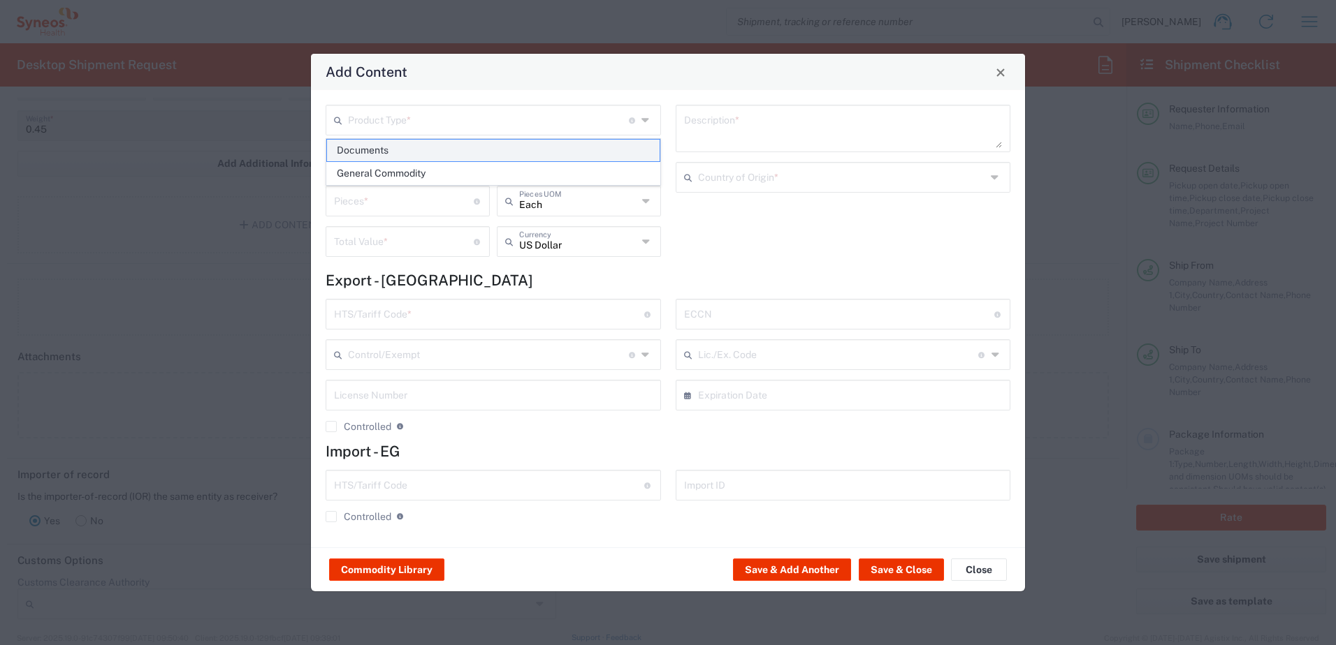
click at [423, 149] on span "Documents" at bounding box center [493, 151] width 333 height 22
type input "Documents"
type input "1"
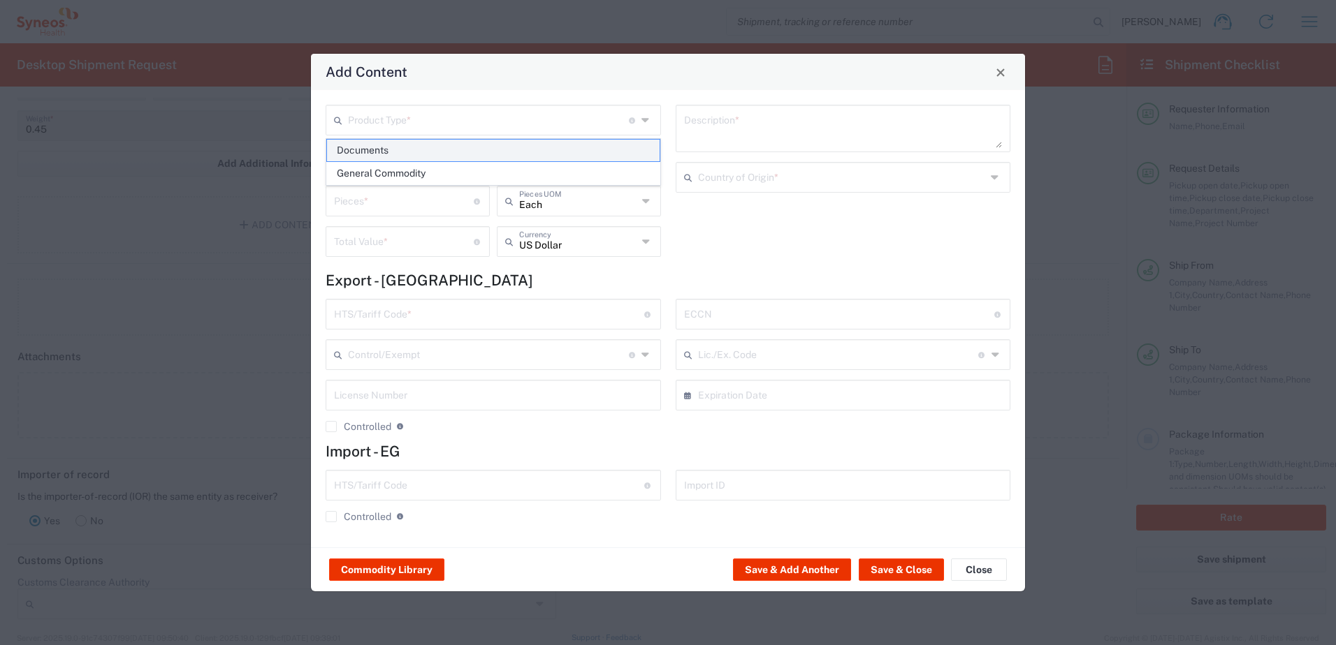
type textarea "Documents"
type input "[GEOGRAPHIC_DATA]"
type input "0000.00.0000"
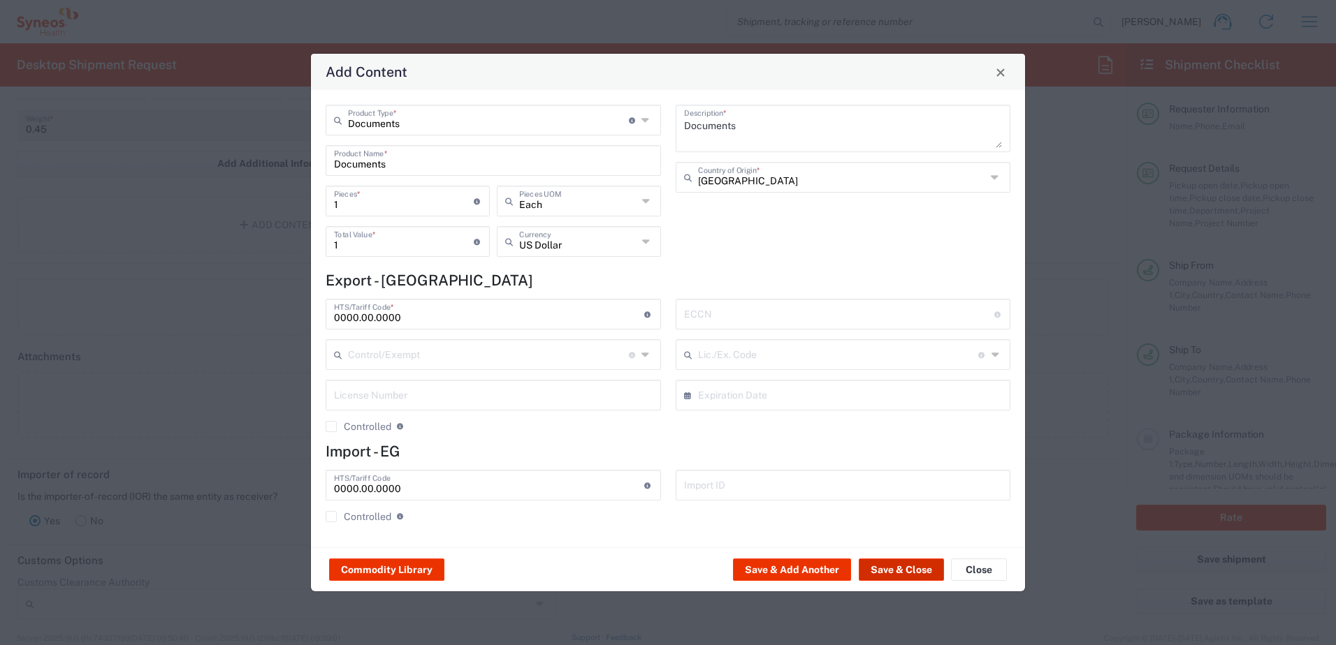
click at [891, 574] on button "Save & Close" at bounding box center [901, 570] width 85 height 22
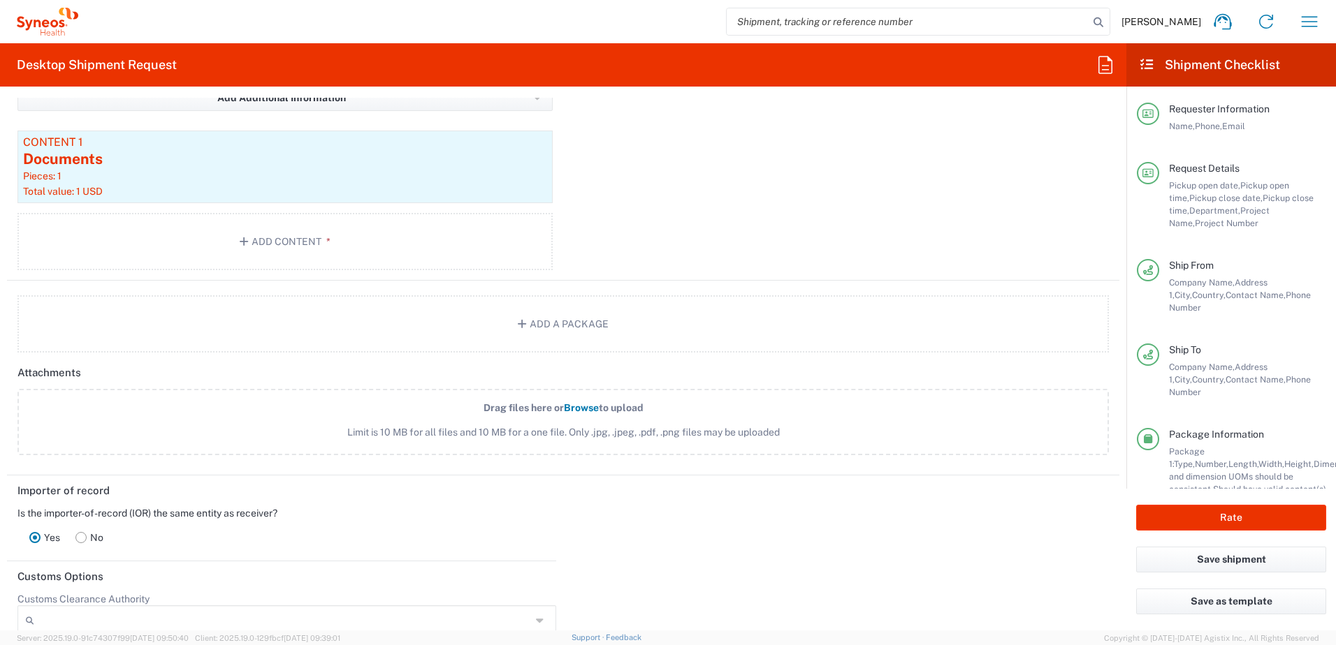
scroll to position [1816, 0]
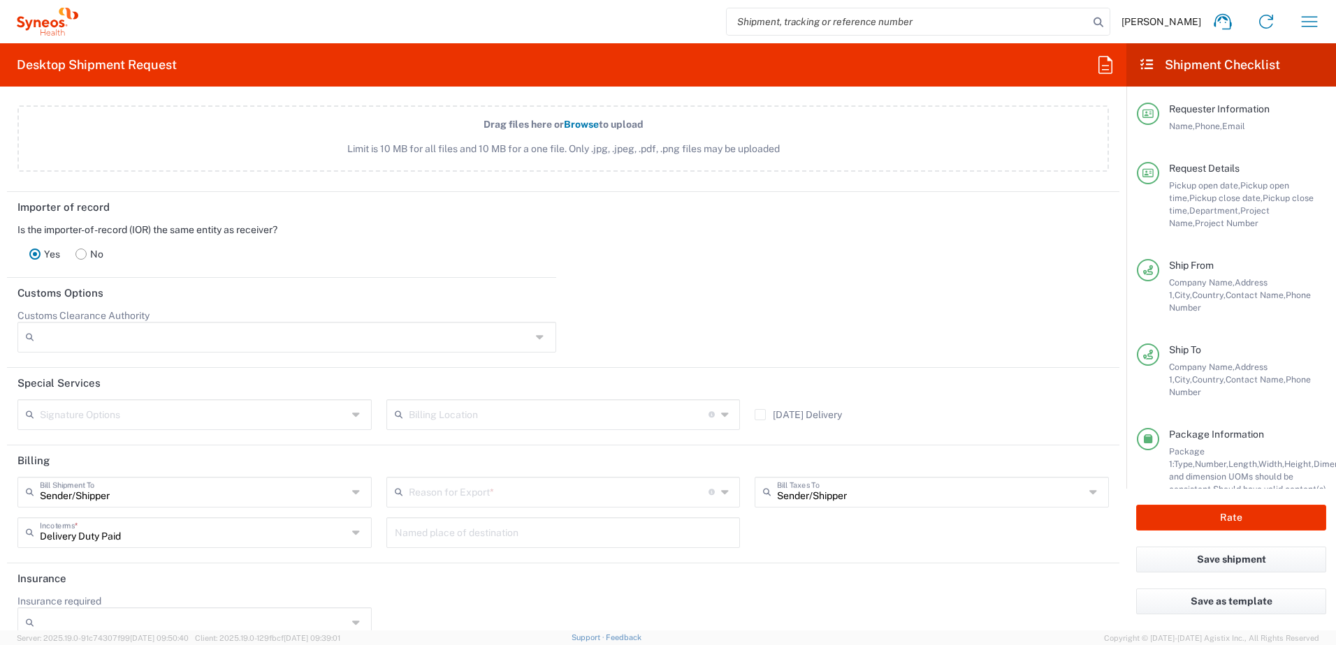
click at [467, 497] on input "text" at bounding box center [559, 491] width 300 height 24
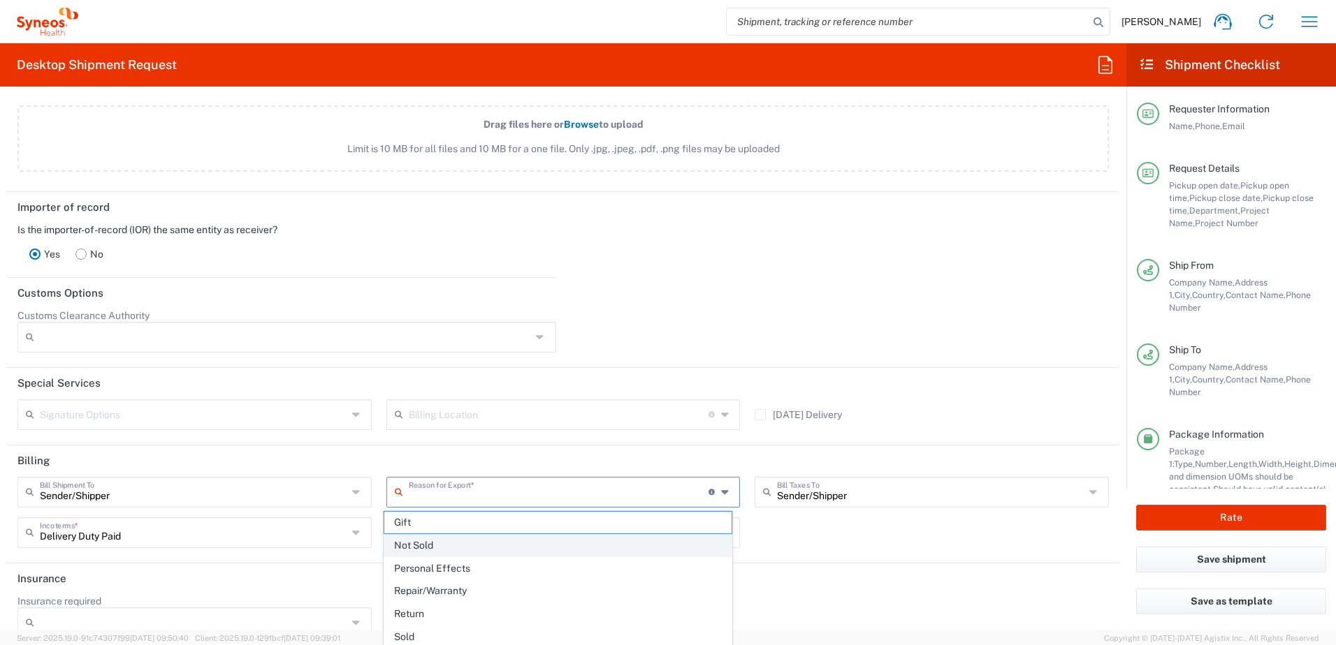
click at [455, 544] on span "Not Sold" at bounding box center [558, 546] width 348 height 22
type input "Not Sold"
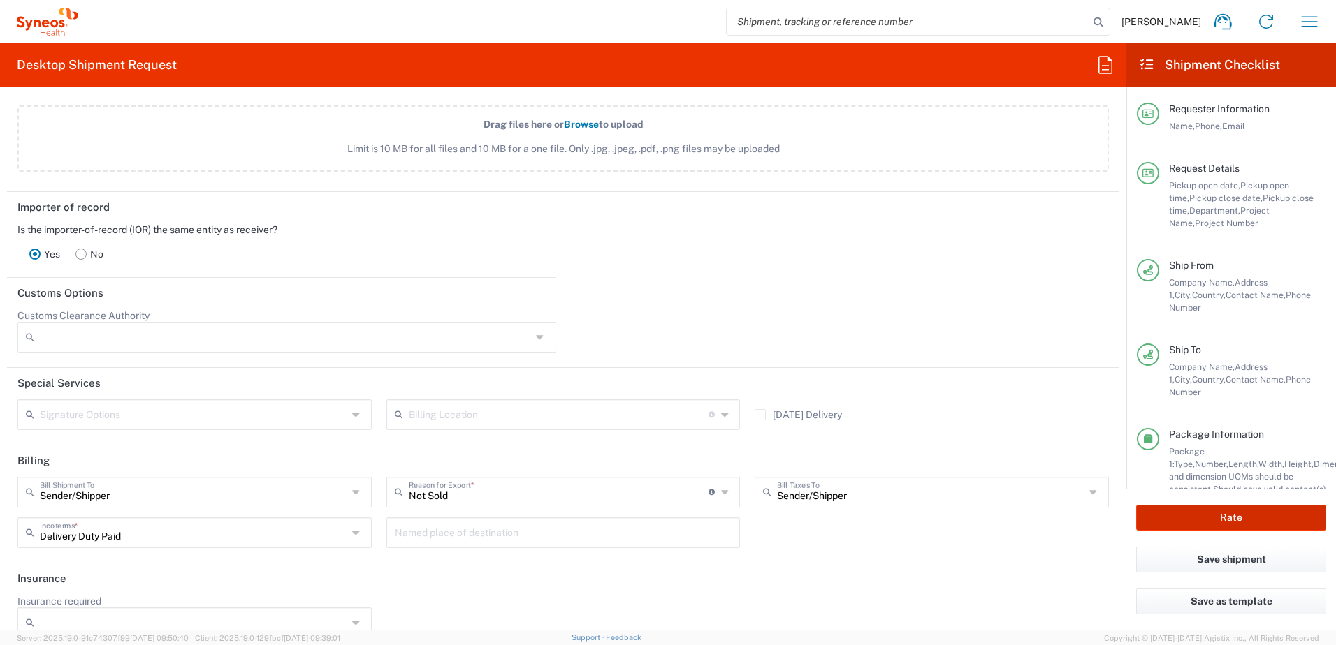
click at [1247, 515] on button "Rate" at bounding box center [1231, 518] width 190 height 26
type input "8200 DEPARTMENTAL EXPENSE"
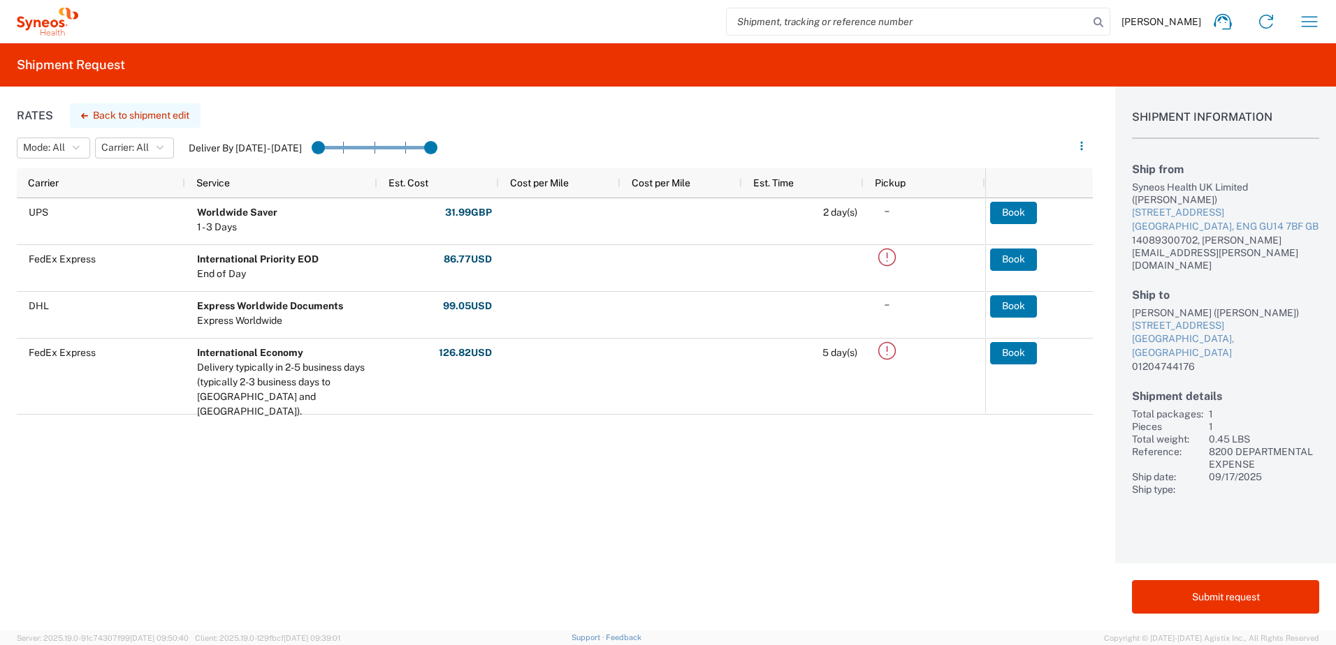
click at [174, 117] on button "Back to shipment edit" at bounding box center [135, 115] width 131 height 24
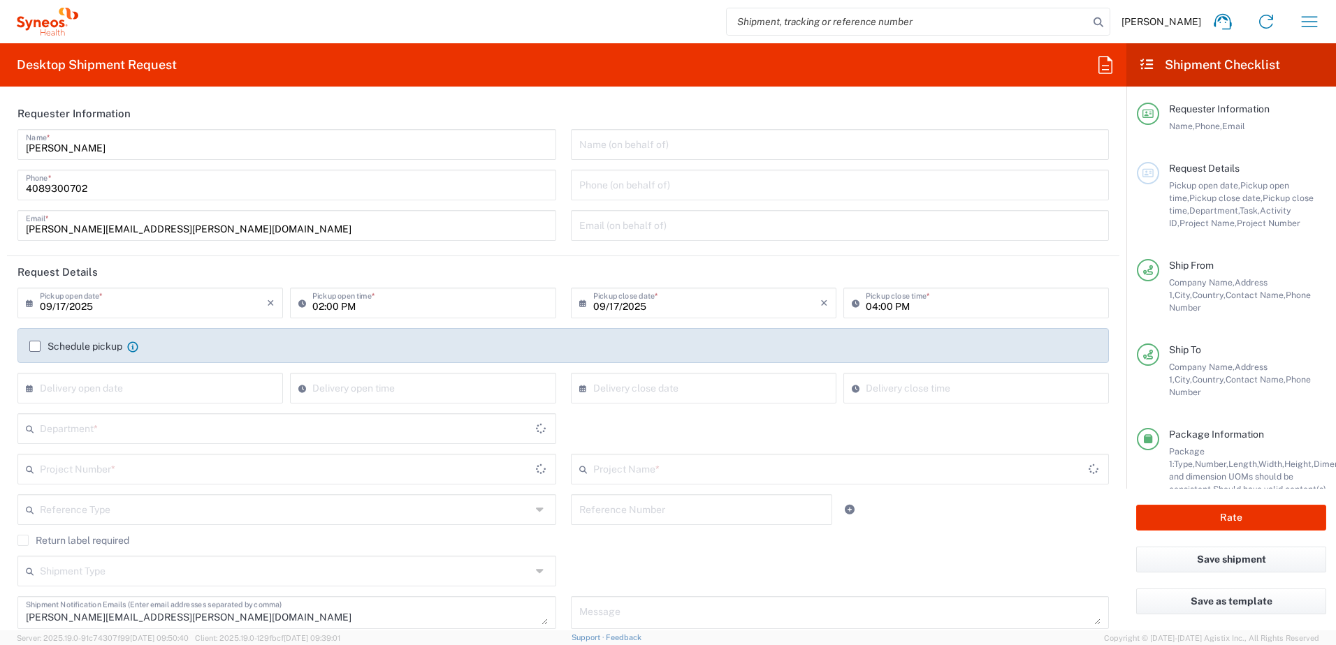
type input "[GEOGRAPHIC_DATA]"
type input "Envelope"
type input "8200 DEPARTMENTAL EXPENSE"
type input "8200"
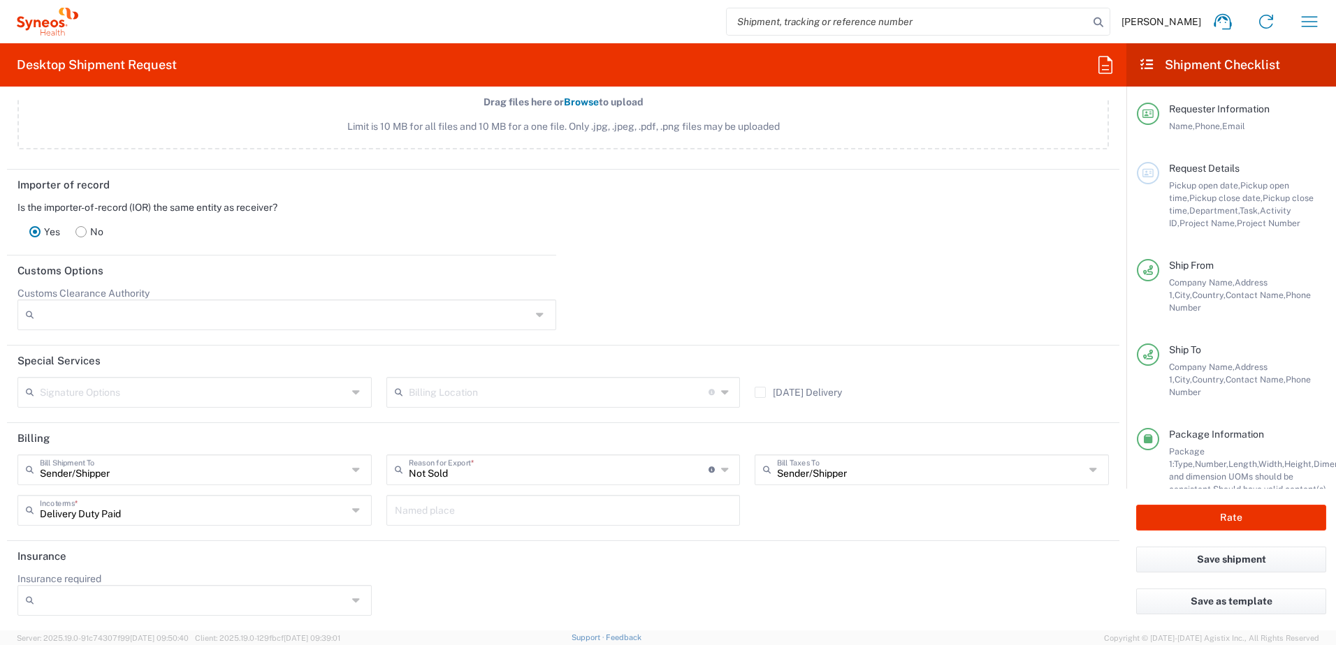
scroll to position [1839, 0]
click at [721, 389] on icon at bounding box center [726, 392] width 11 height 22
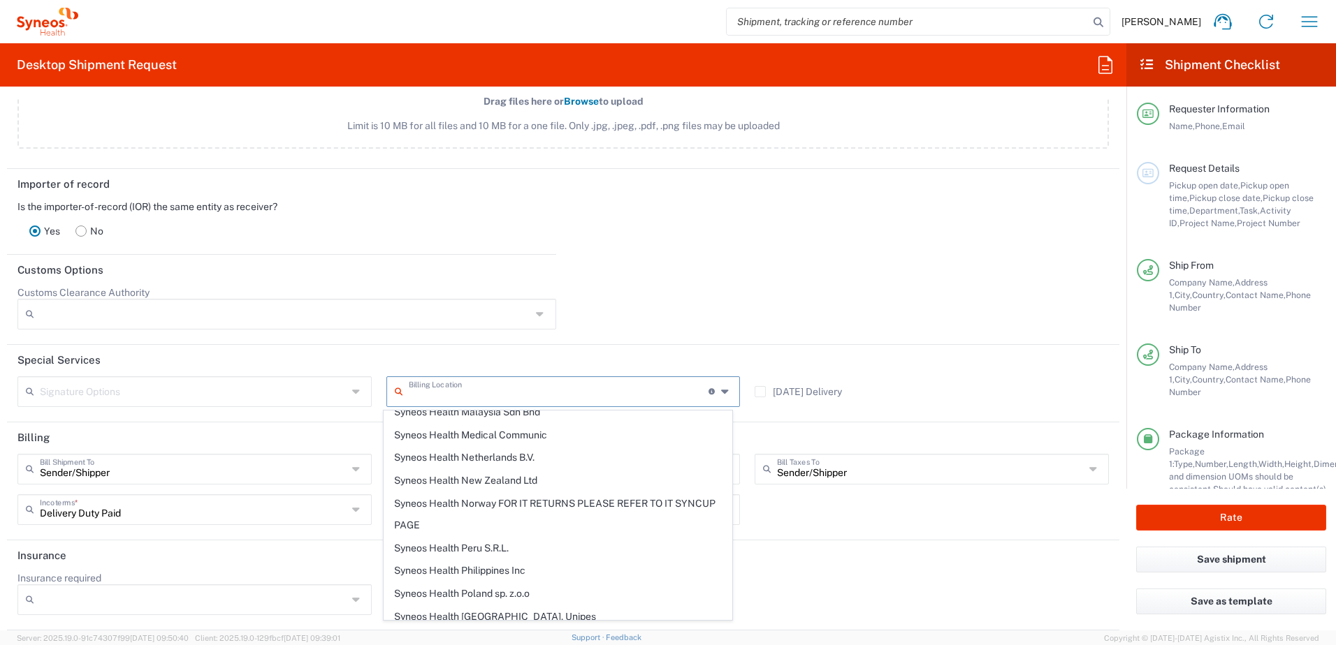
scroll to position [2380, 0]
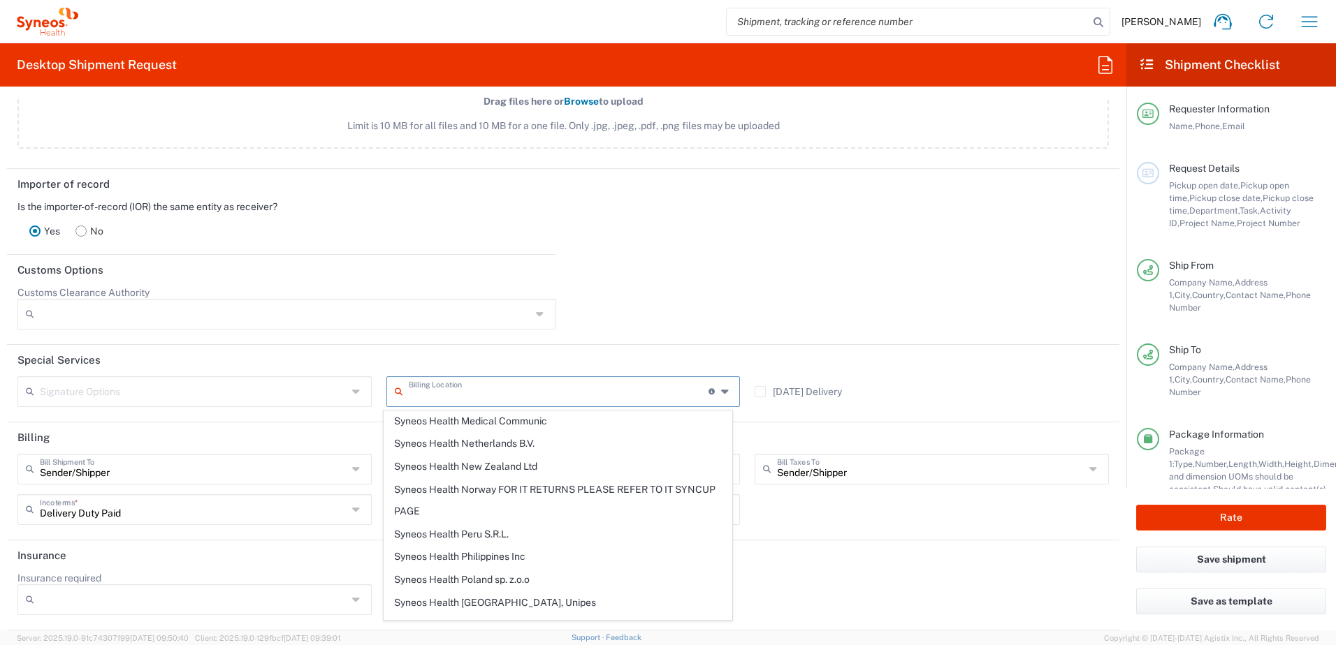
type input "Syneos Health UK Limited"
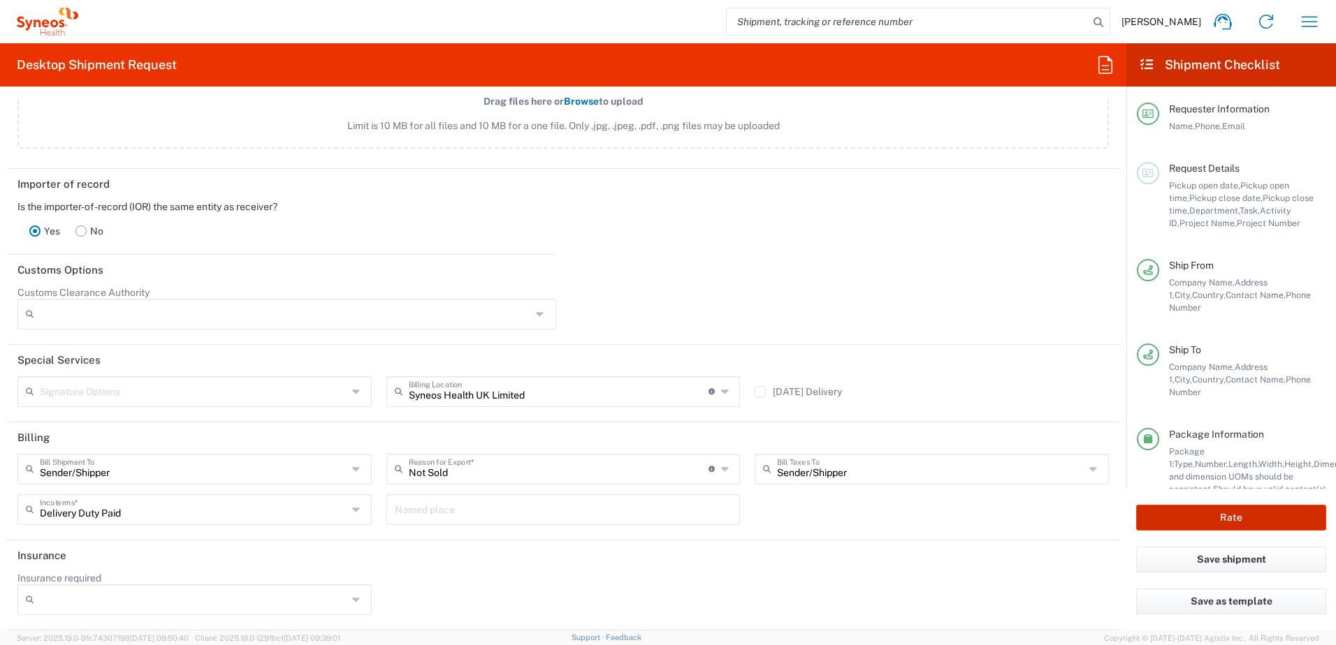
click at [1273, 525] on button "Rate" at bounding box center [1231, 518] width 190 height 26
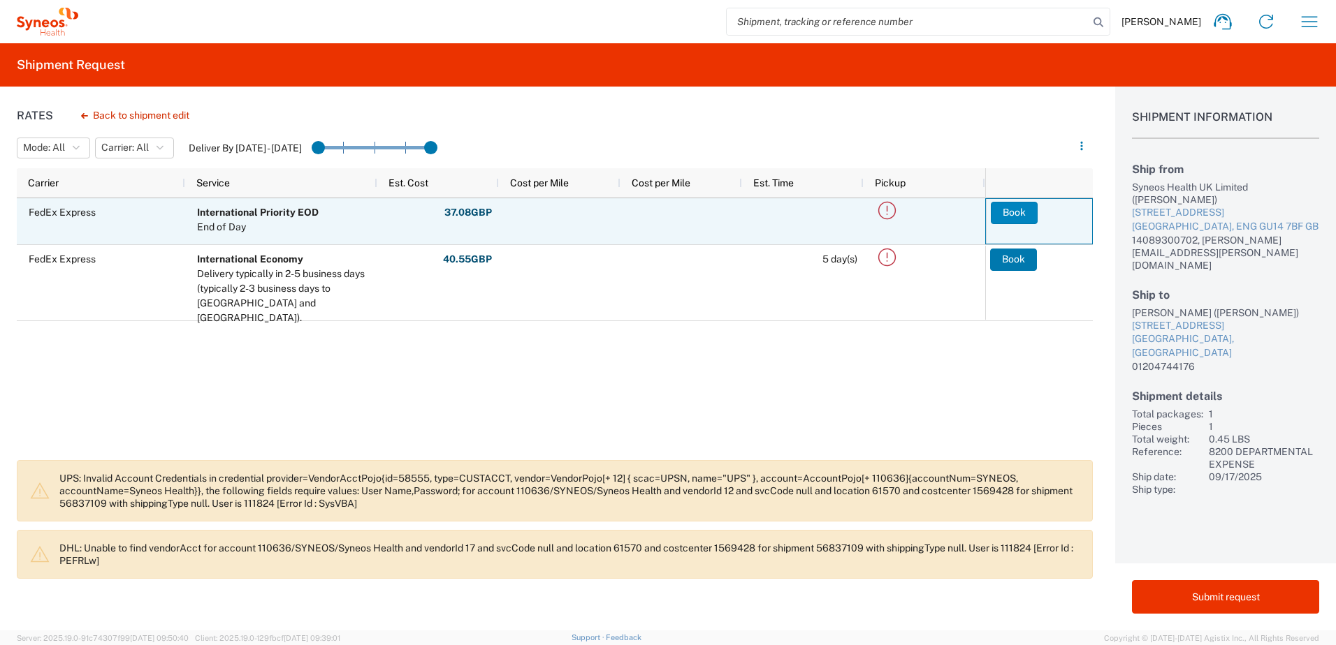
click at [1016, 212] on button "Book" at bounding box center [1014, 213] width 47 height 22
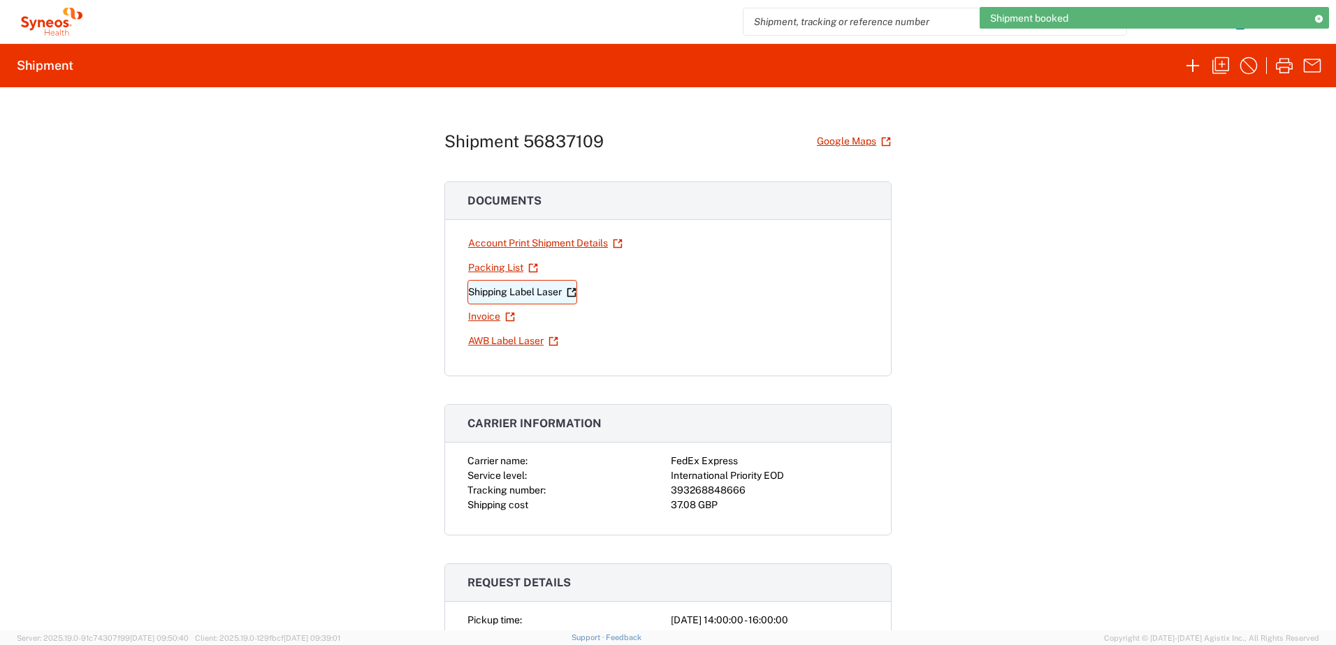
click at [499, 302] on link "Shipping Label Laser" at bounding box center [522, 292] width 110 height 24
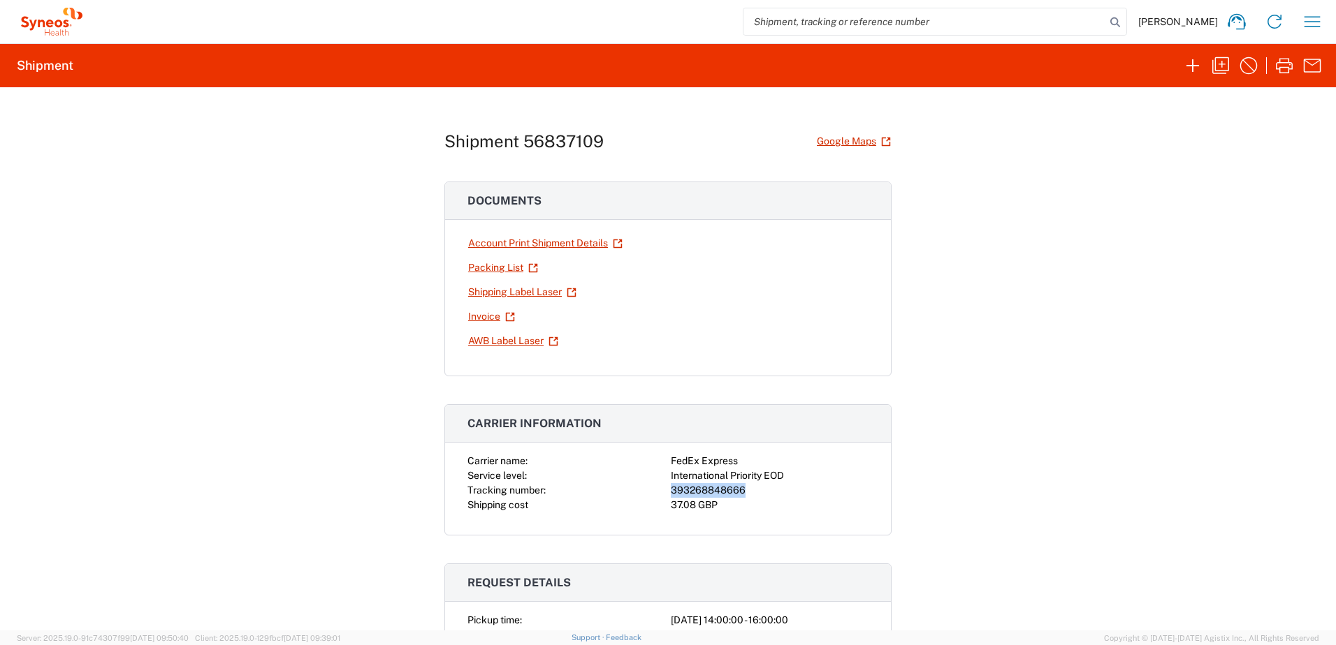
drag, startPoint x: 667, startPoint y: 490, endPoint x: 738, endPoint y: 492, distance: 71.3
click at [738, 492] on div "393268848666" at bounding box center [770, 490] width 198 height 15
copy div "393268848666"
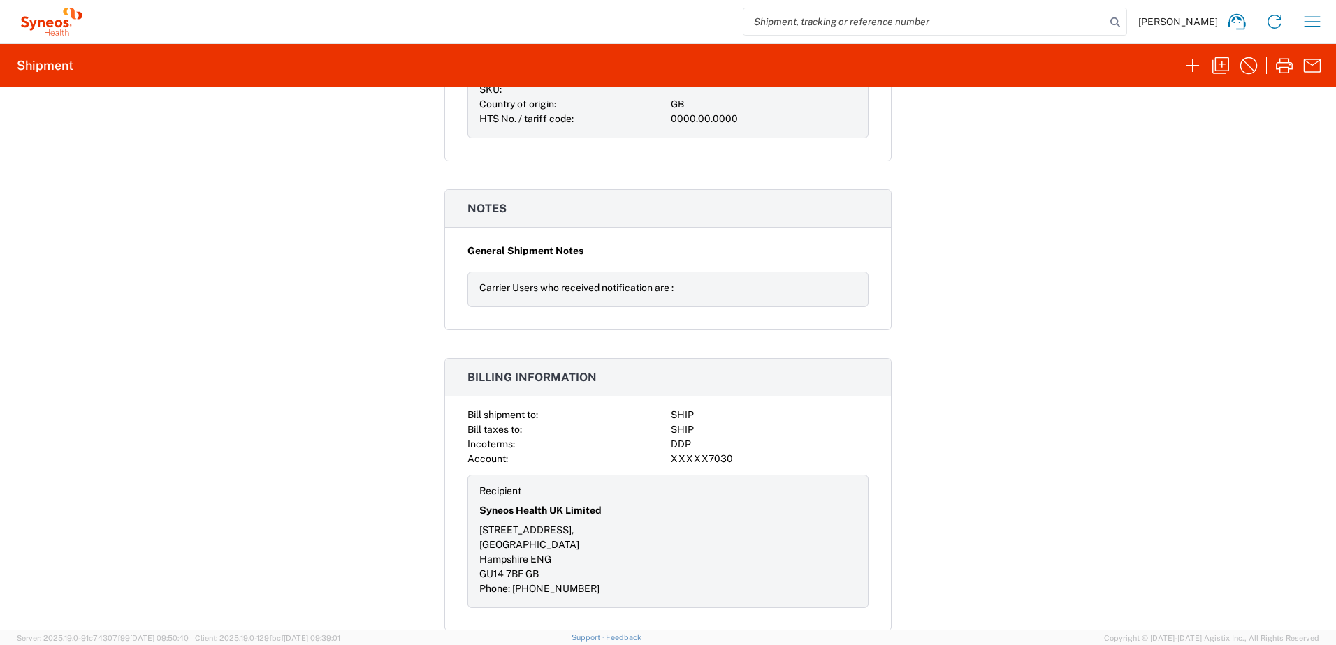
scroll to position [1379, 0]
